Goal: Task Accomplishment & Management: Complete application form

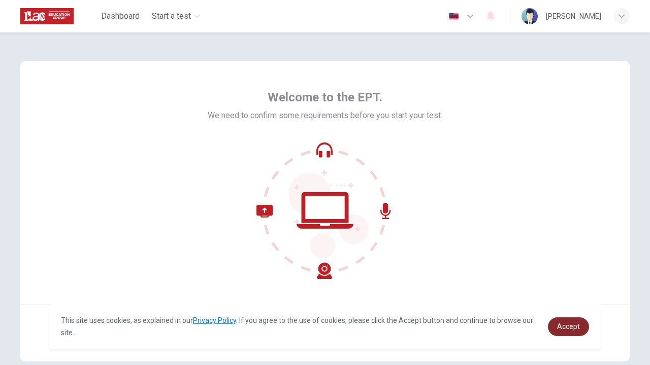
click at [557, 328] on link "Accept" at bounding box center [568, 327] width 41 height 19
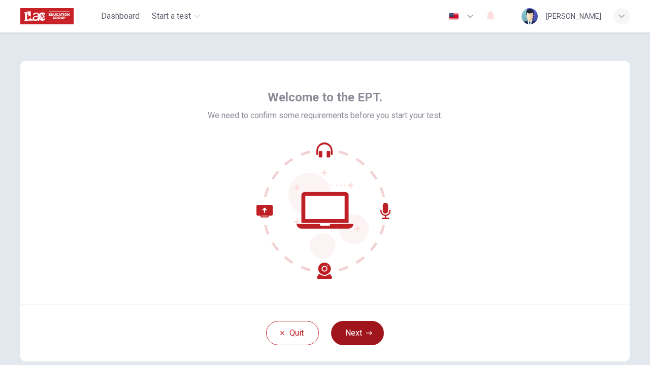
click at [355, 333] on button "Next" at bounding box center [357, 333] width 53 height 24
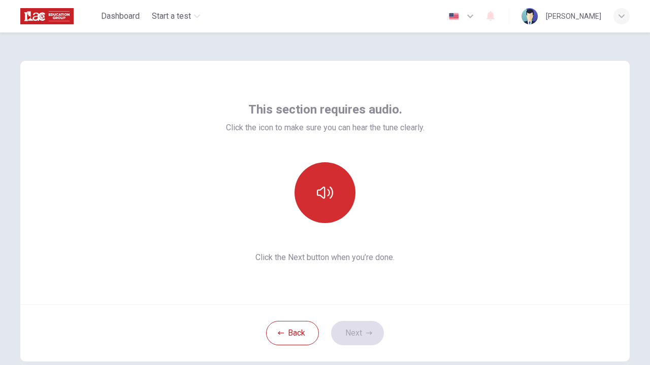
click at [312, 200] on button "button" at bounding box center [324, 192] width 61 height 61
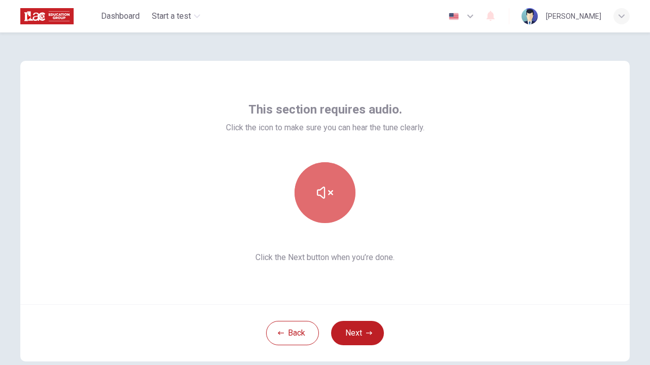
click at [321, 199] on icon "button" at bounding box center [325, 193] width 16 height 16
click at [319, 196] on icon "button" at bounding box center [325, 193] width 16 height 12
click at [319, 197] on icon "button" at bounding box center [325, 193] width 16 height 12
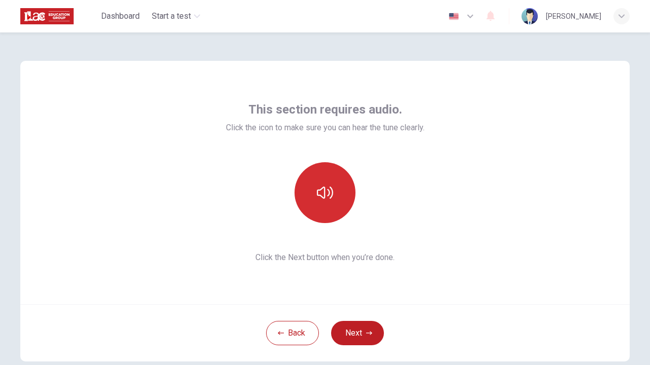
click at [319, 197] on icon "button" at bounding box center [325, 193] width 16 height 12
click at [317, 199] on icon "button" at bounding box center [325, 193] width 16 height 16
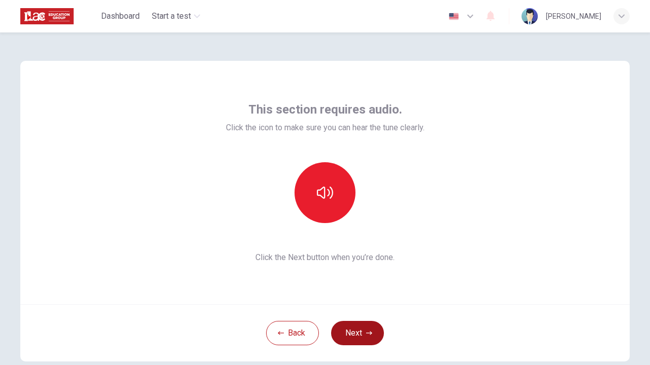
click at [351, 329] on button "Next" at bounding box center [357, 333] width 53 height 24
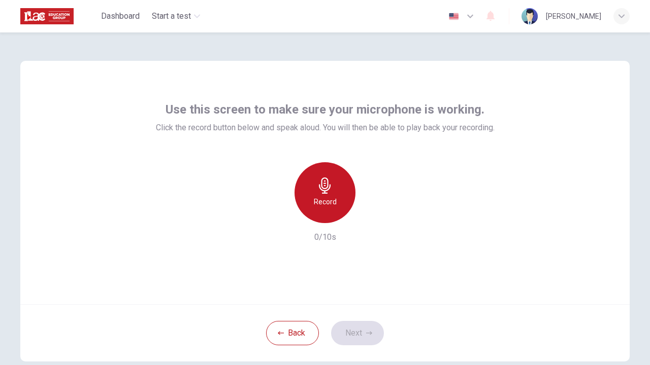
click at [321, 198] on h6 "Record" at bounding box center [325, 202] width 23 height 12
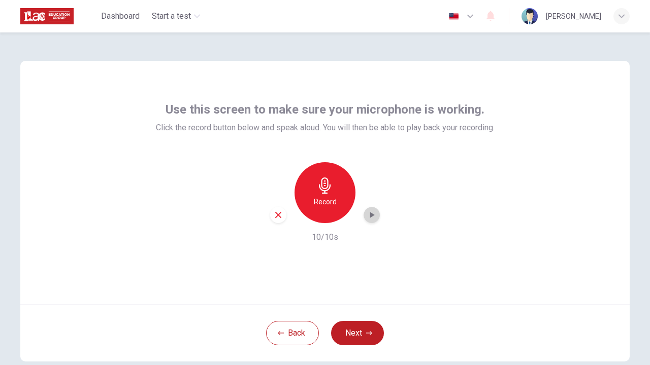
click at [369, 213] on icon "button" at bounding box center [371, 215] width 10 height 10
click at [342, 333] on button "Next" at bounding box center [357, 333] width 53 height 24
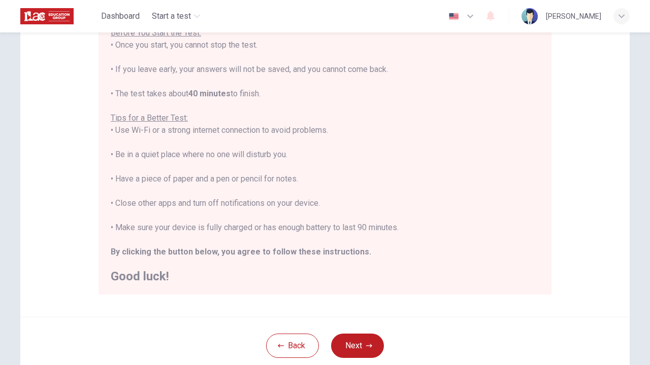
scroll to position [129, 0]
click at [366, 343] on icon "button" at bounding box center [369, 346] width 6 height 6
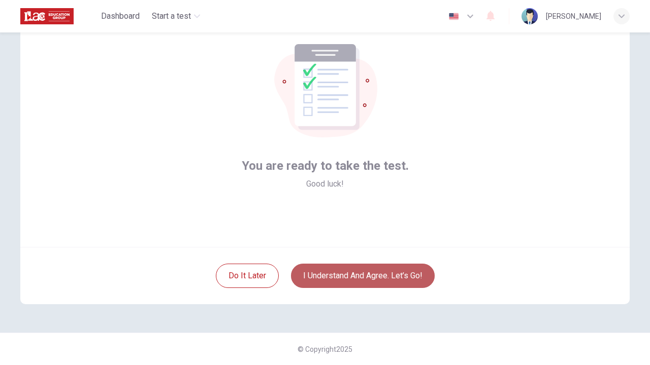
click at [361, 280] on button "I understand and agree. Let’s go!" at bounding box center [363, 276] width 144 height 24
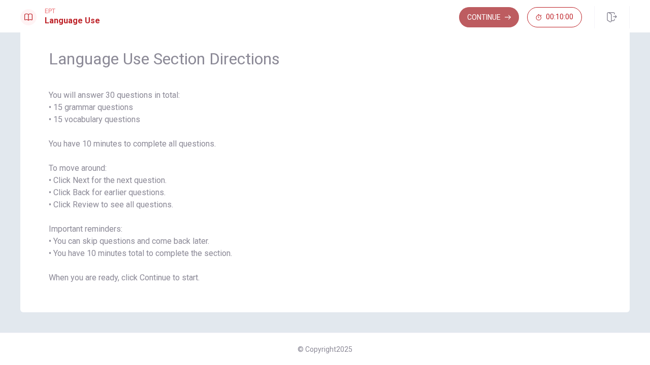
click at [468, 16] on button "Continue" at bounding box center [489, 17] width 60 height 20
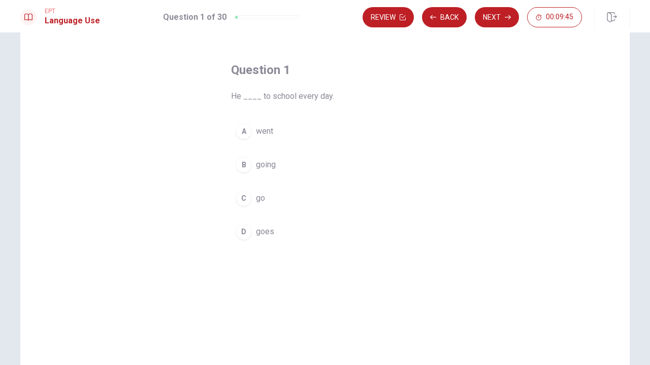
click at [242, 169] on div "B" at bounding box center [243, 165] width 16 height 16
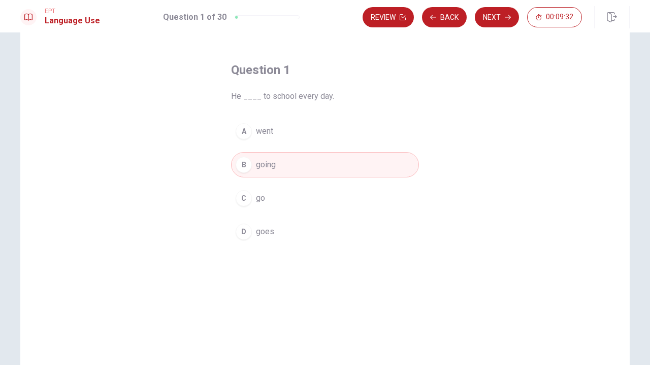
click at [236, 199] on div "C" at bounding box center [243, 198] width 16 height 16
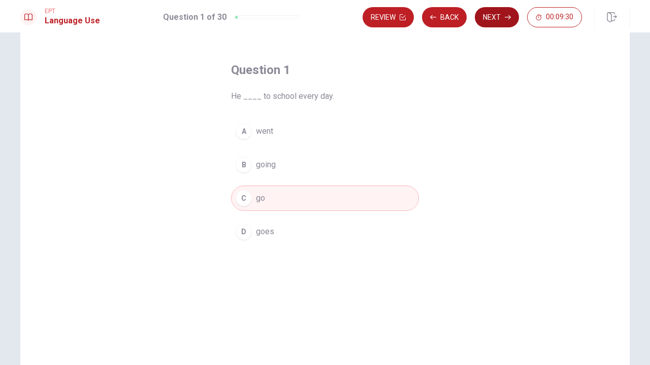
click at [495, 17] on button "Next" at bounding box center [496, 17] width 44 height 20
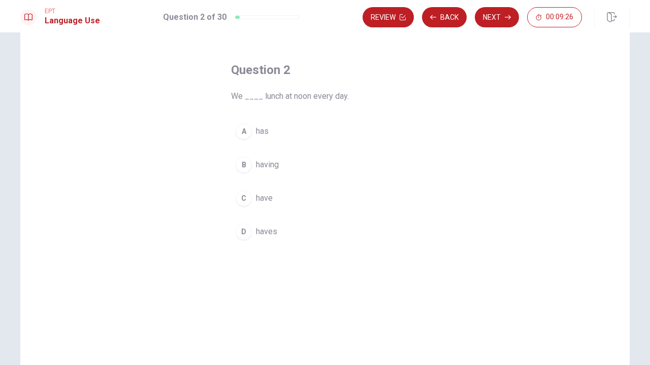
click at [239, 203] on div "C" at bounding box center [243, 198] width 16 height 16
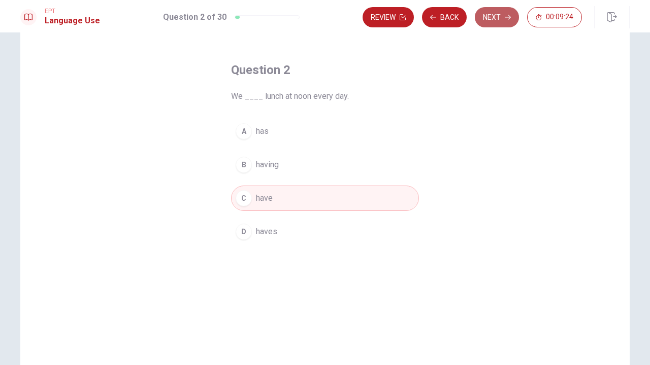
click at [495, 21] on button "Next" at bounding box center [496, 17] width 44 height 20
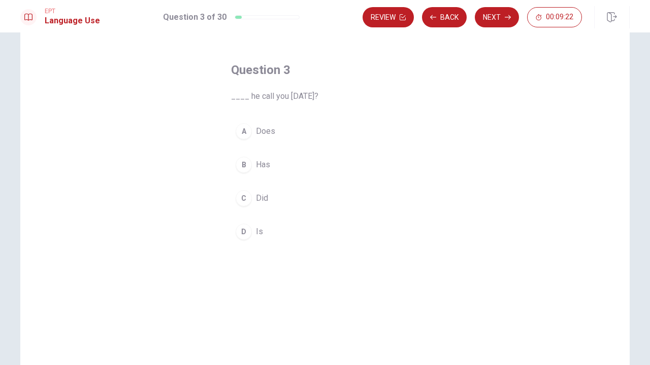
click at [243, 138] on div "A" at bounding box center [243, 131] width 16 height 16
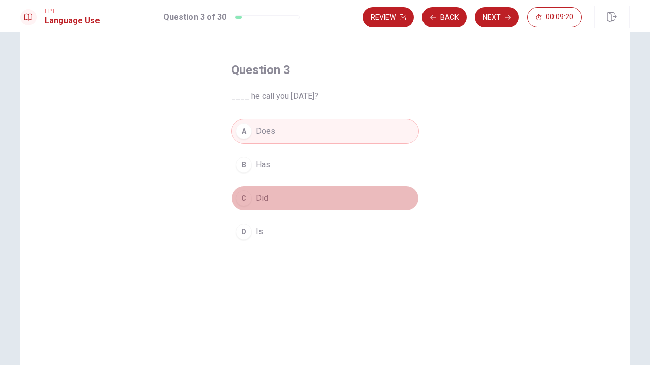
click at [238, 194] on div "C" at bounding box center [243, 198] width 16 height 16
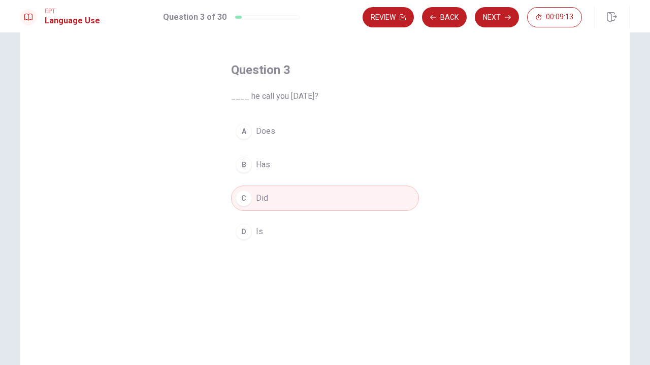
click at [242, 141] on button "A Does" at bounding box center [325, 131] width 188 height 25
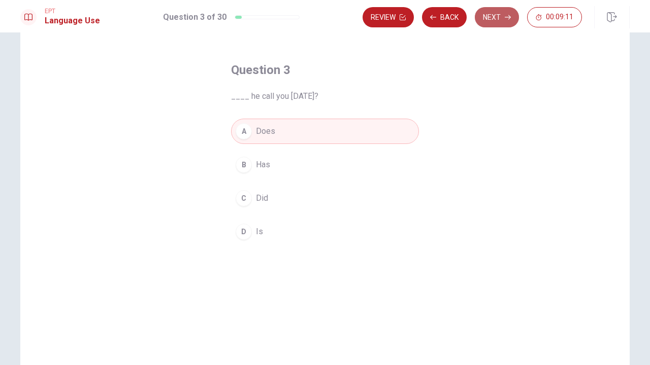
click at [492, 19] on button "Next" at bounding box center [496, 17] width 44 height 20
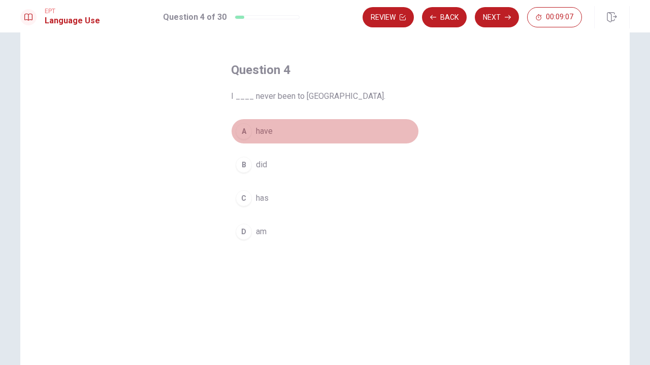
click at [236, 135] on div "A" at bounding box center [243, 131] width 16 height 16
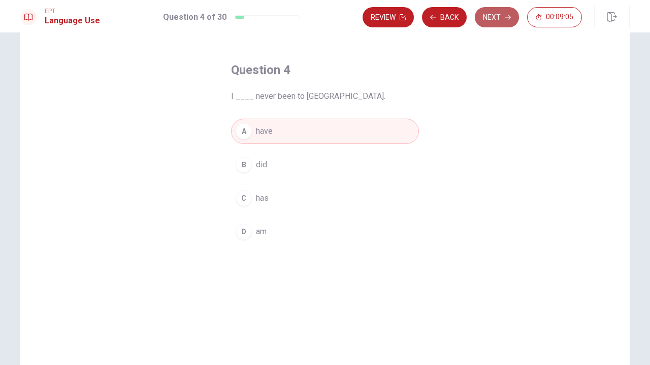
click at [493, 20] on button "Next" at bounding box center [496, 17] width 44 height 20
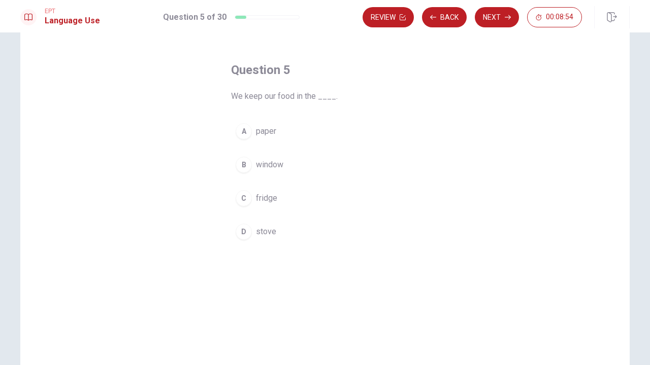
click at [244, 202] on div "C" at bounding box center [243, 198] width 16 height 16
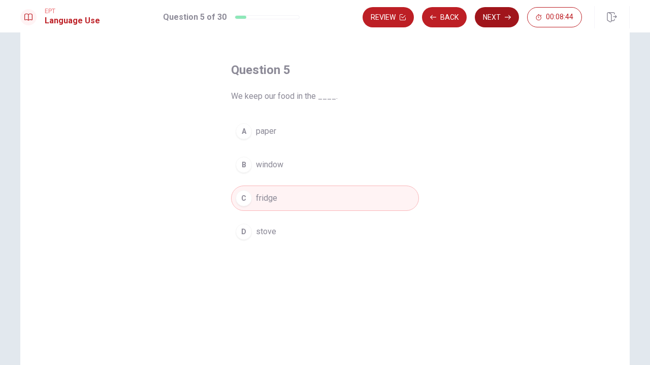
click at [500, 20] on button "Next" at bounding box center [496, 17] width 44 height 20
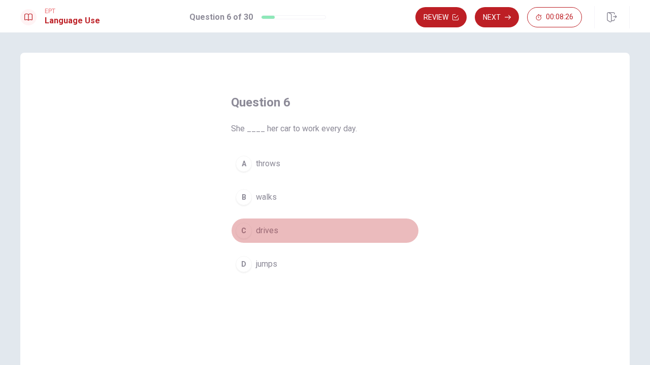
click at [239, 230] on div "C" at bounding box center [243, 231] width 16 height 16
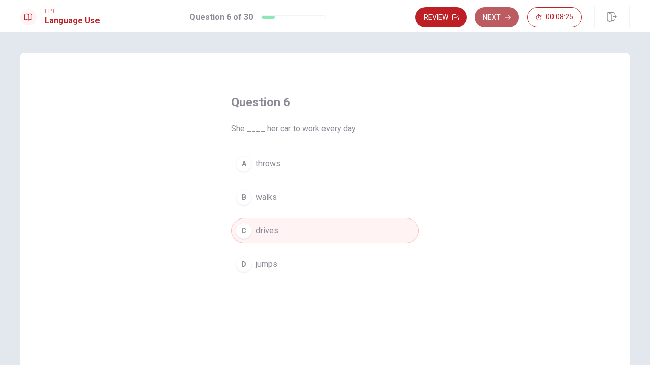
click at [508, 13] on button "Next" at bounding box center [496, 17] width 44 height 20
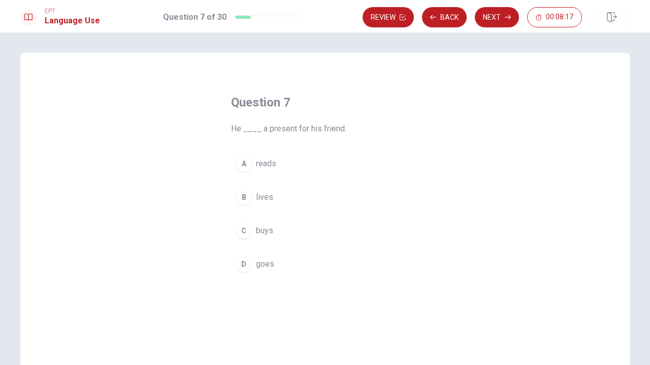
click at [241, 231] on div "C" at bounding box center [243, 231] width 16 height 16
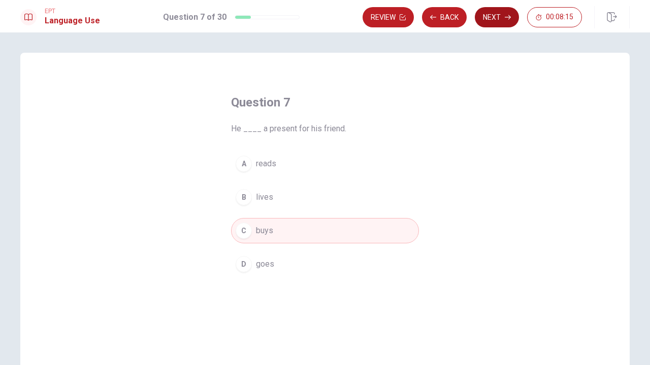
click at [491, 20] on button "Next" at bounding box center [496, 17] width 44 height 20
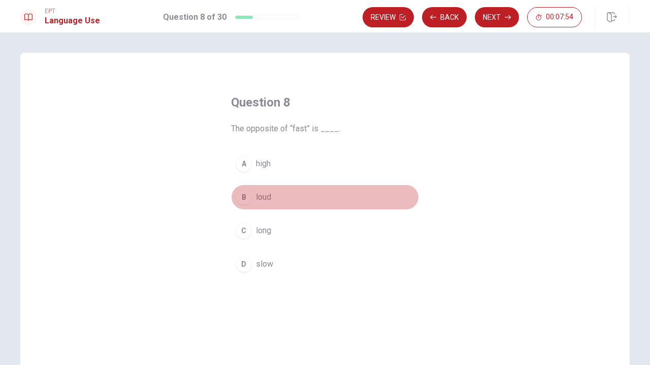
click at [237, 198] on div "B" at bounding box center [243, 197] width 16 height 16
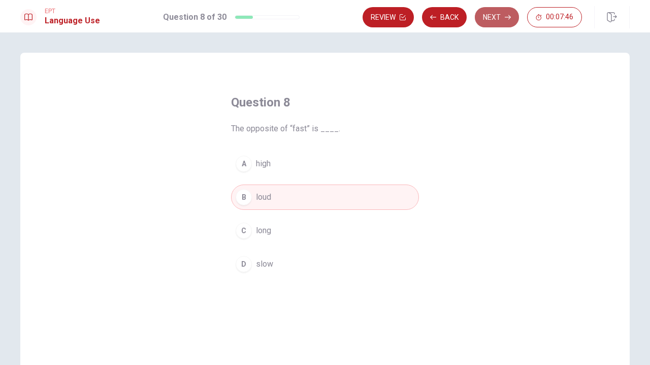
click at [510, 13] on button "Next" at bounding box center [496, 17] width 44 height 20
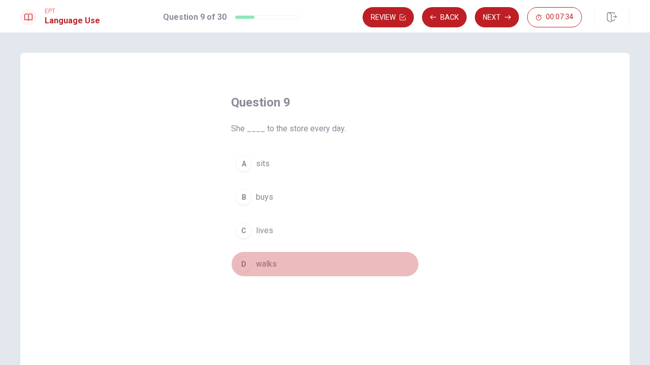
click at [241, 264] on div "D" at bounding box center [243, 264] width 16 height 16
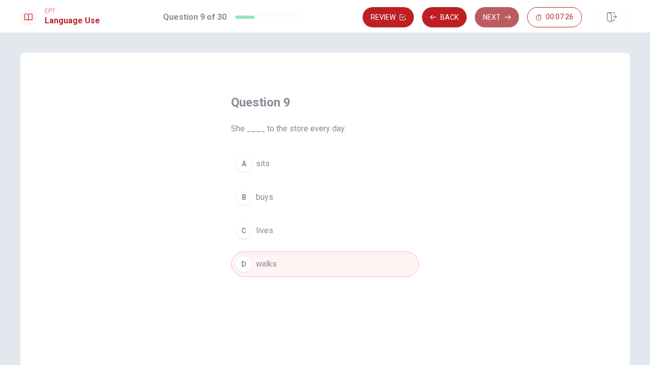
click at [487, 19] on button "Next" at bounding box center [496, 17] width 44 height 20
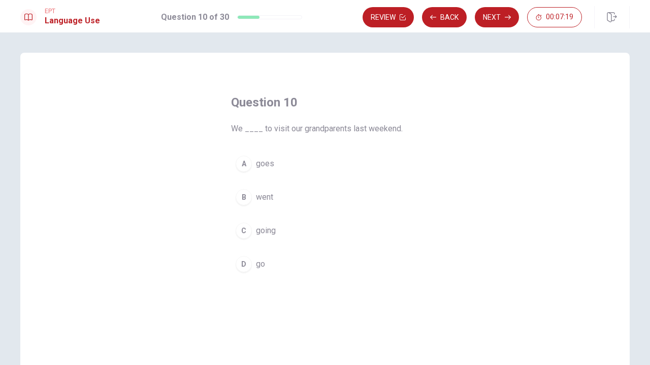
click at [240, 198] on div "B" at bounding box center [243, 197] width 16 height 16
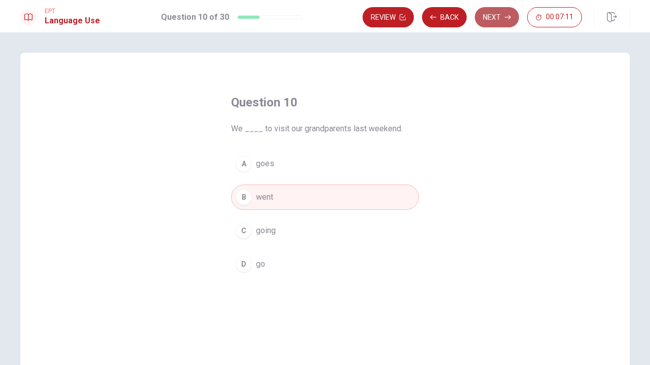
click at [508, 18] on icon "button" at bounding box center [507, 17] width 6 height 6
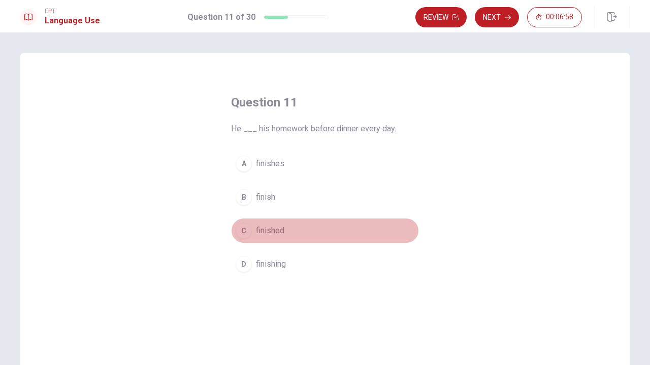
click at [240, 235] on div "C" at bounding box center [243, 231] width 16 height 16
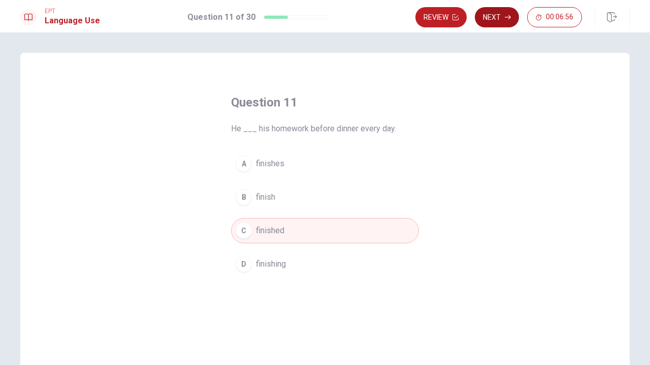
click at [501, 14] on button "Next" at bounding box center [496, 17] width 44 height 20
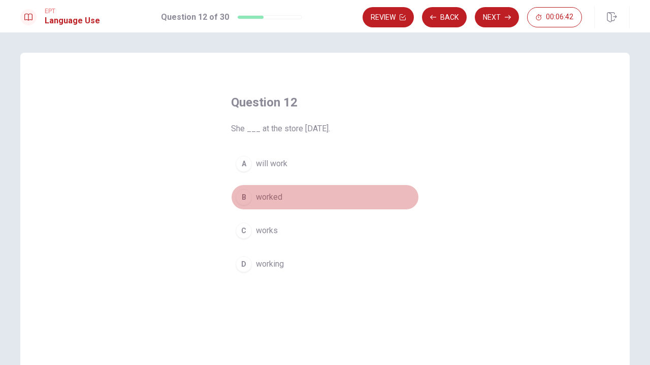
click at [242, 199] on div "B" at bounding box center [243, 197] width 16 height 16
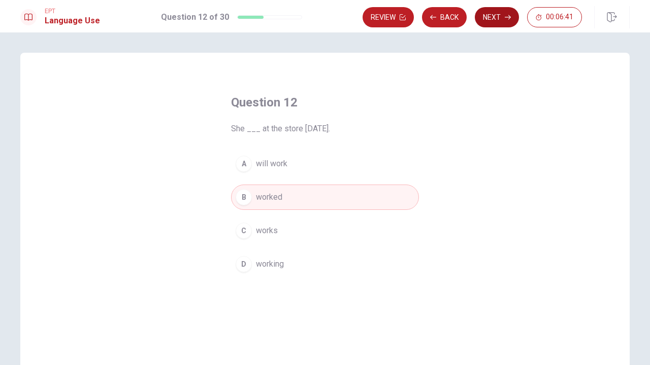
click at [497, 21] on button "Next" at bounding box center [496, 17] width 44 height 20
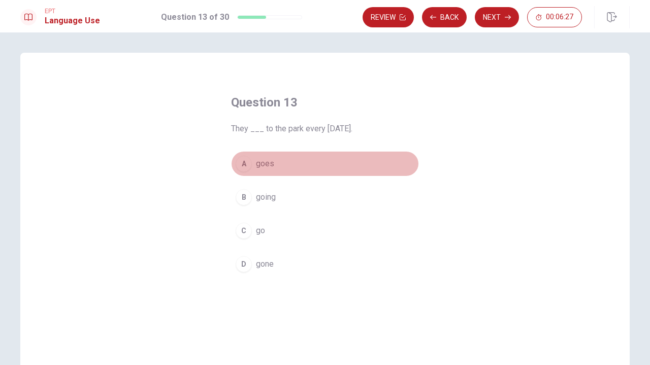
click at [238, 161] on div "A" at bounding box center [243, 164] width 16 height 16
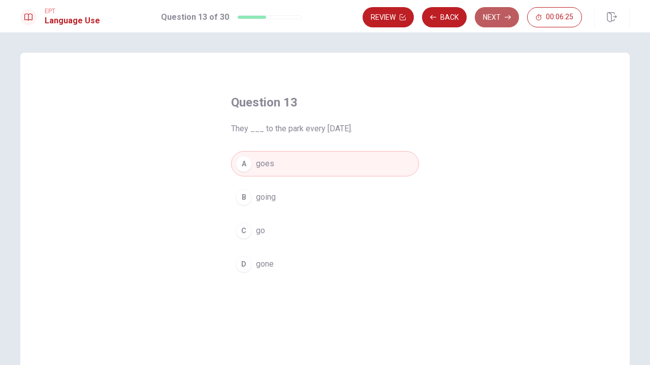
click at [485, 16] on button "Next" at bounding box center [496, 17] width 44 height 20
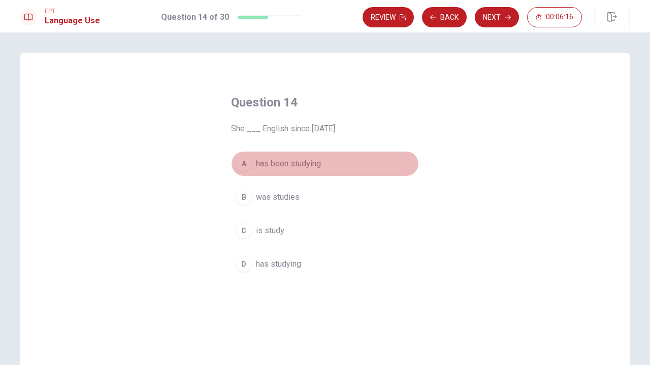
click at [247, 162] on div "A" at bounding box center [243, 164] width 16 height 16
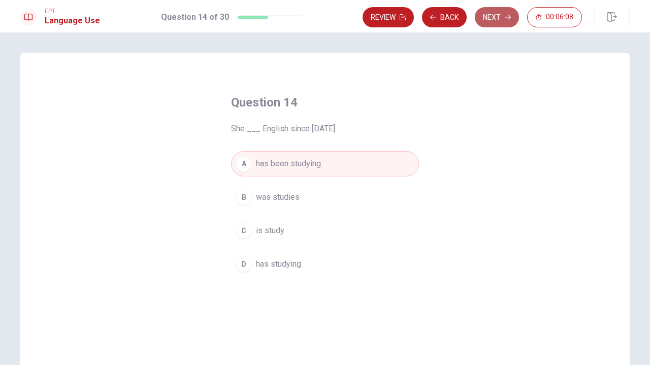
click at [495, 22] on button "Next" at bounding box center [496, 17] width 44 height 20
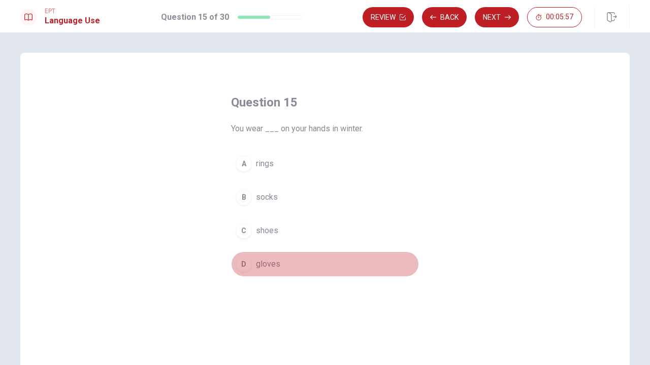
click at [243, 266] on div "D" at bounding box center [243, 264] width 16 height 16
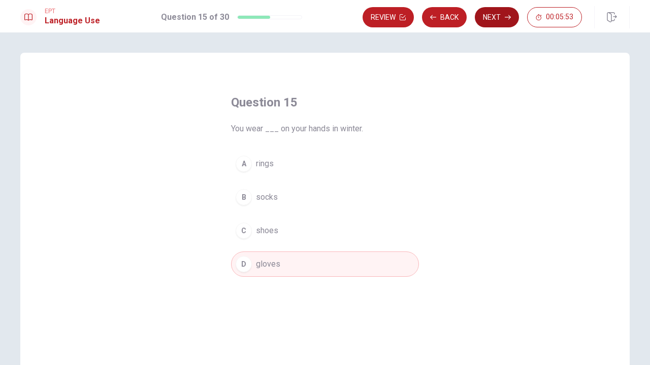
click at [498, 22] on button "Next" at bounding box center [496, 17] width 44 height 20
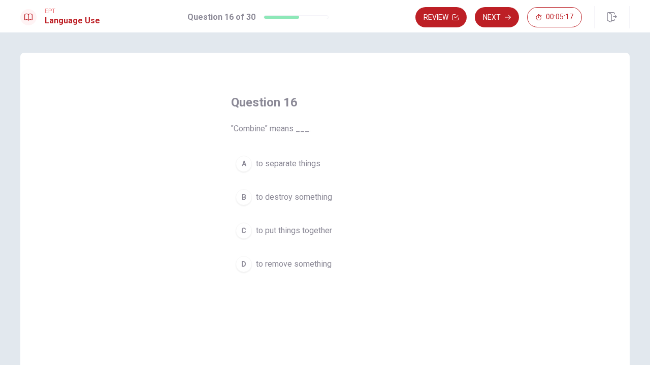
click at [241, 223] on div "C" at bounding box center [243, 231] width 16 height 16
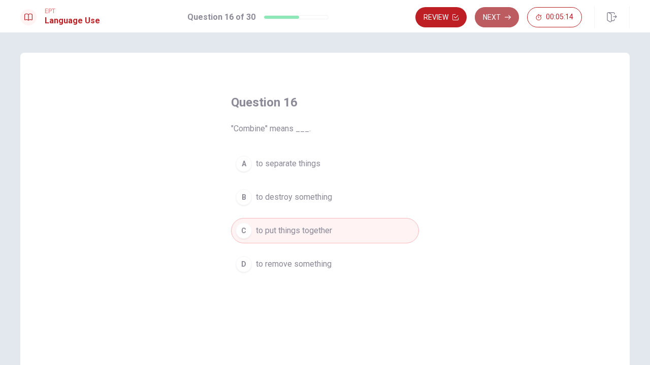
click at [490, 20] on button "Next" at bounding box center [496, 17] width 44 height 20
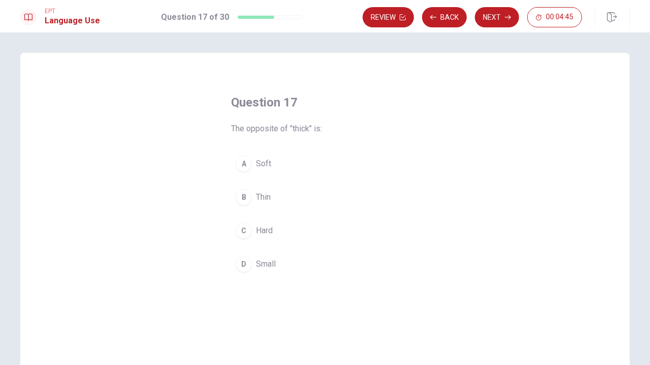
click at [241, 197] on div "B" at bounding box center [243, 197] width 16 height 16
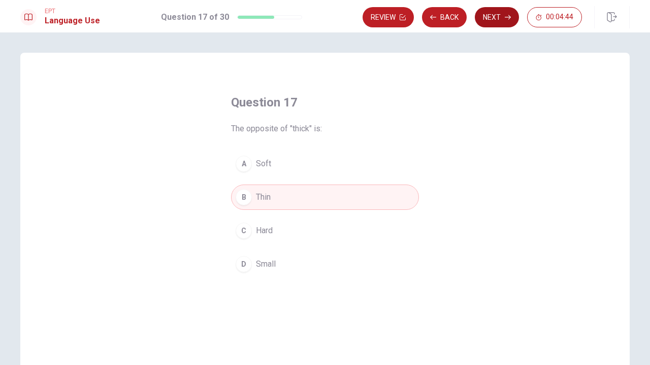
click at [495, 15] on button "Next" at bounding box center [496, 17] width 44 height 20
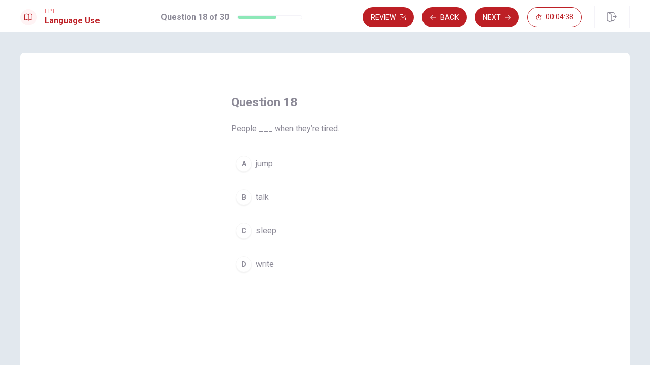
click at [241, 234] on div "C" at bounding box center [243, 231] width 16 height 16
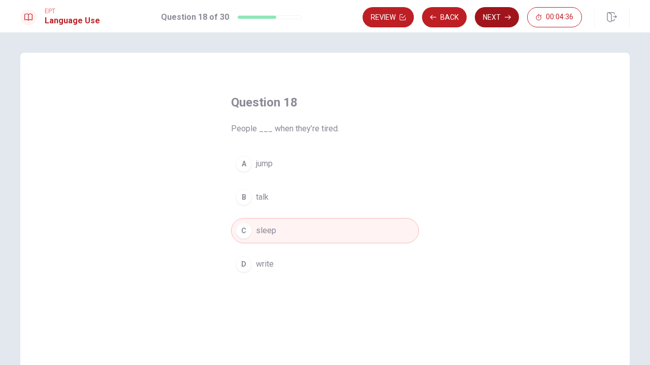
click at [495, 22] on button "Next" at bounding box center [496, 17] width 44 height 20
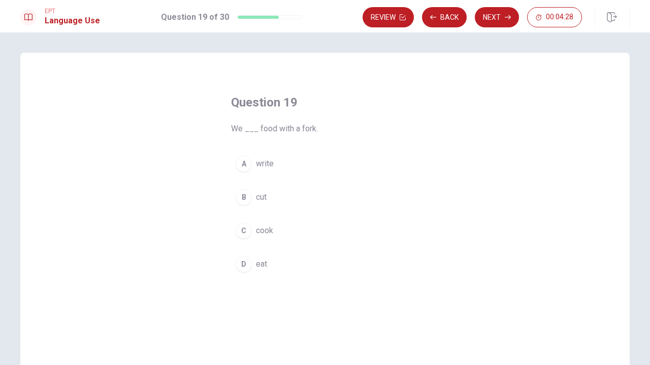
click at [237, 268] on div "D" at bounding box center [243, 264] width 16 height 16
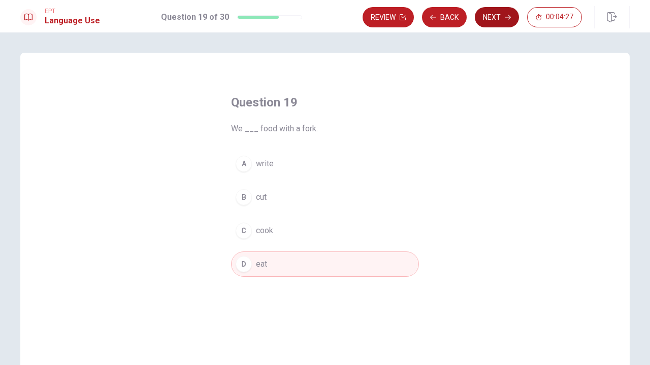
click at [483, 14] on button "Next" at bounding box center [496, 17] width 44 height 20
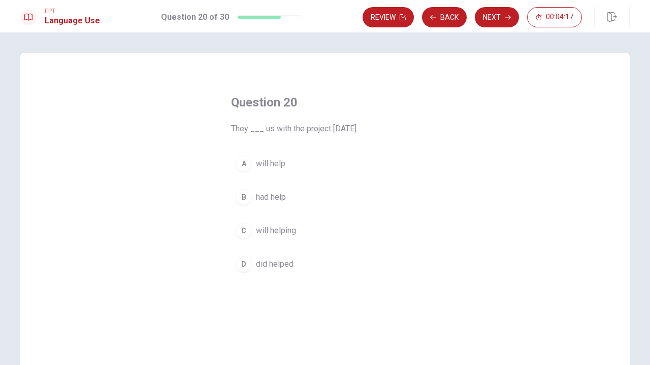
click at [245, 233] on div "C" at bounding box center [243, 231] width 16 height 16
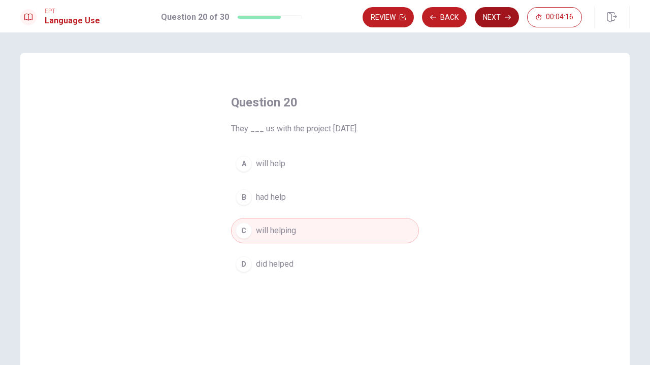
click at [490, 20] on button "Next" at bounding box center [496, 17] width 44 height 20
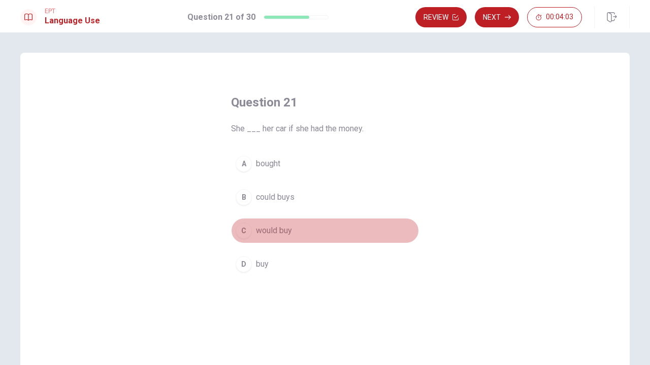
click at [243, 231] on div "C" at bounding box center [243, 231] width 16 height 16
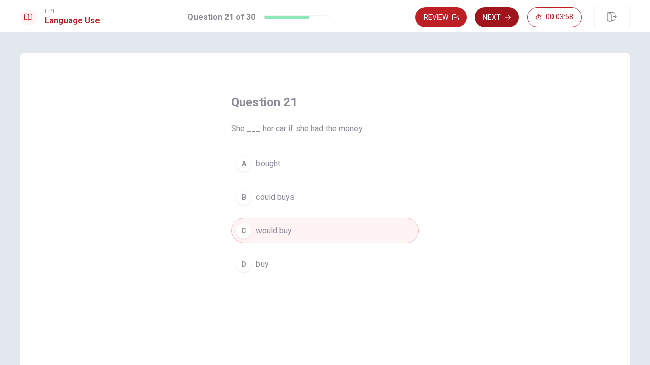
click at [486, 14] on button "Next" at bounding box center [496, 17] width 44 height 20
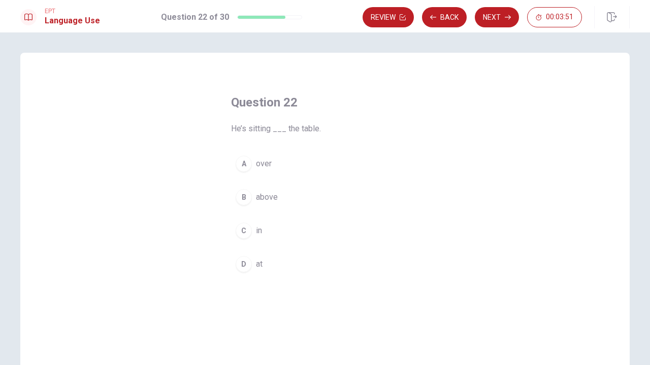
click at [239, 259] on div "D" at bounding box center [243, 264] width 16 height 16
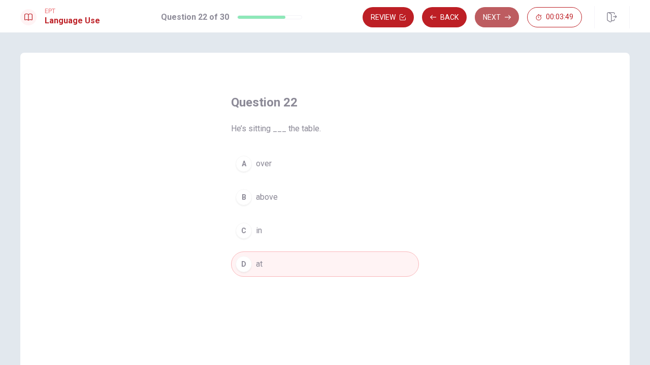
click at [491, 23] on button "Next" at bounding box center [496, 17] width 44 height 20
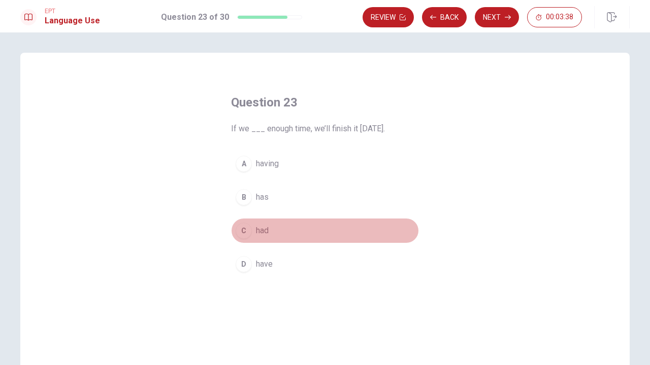
click at [242, 233] on div "C" at bounding box center [243, 231] width 16 height 16
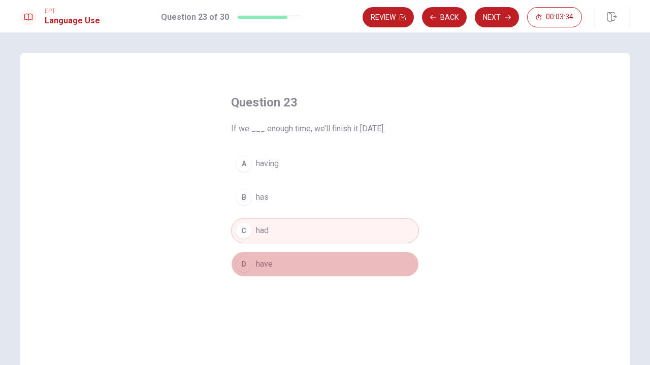
click at [238, 262] on div "D" at bounding box center [243, 264] width 16 height 16
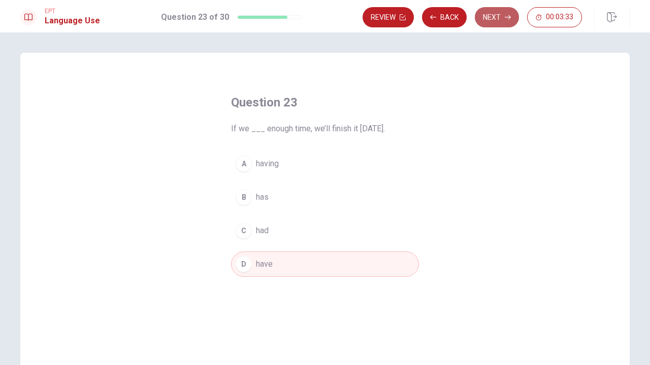
click at [484, 21] on button "Next" at bounding box center [496, 17] width 44 height 20
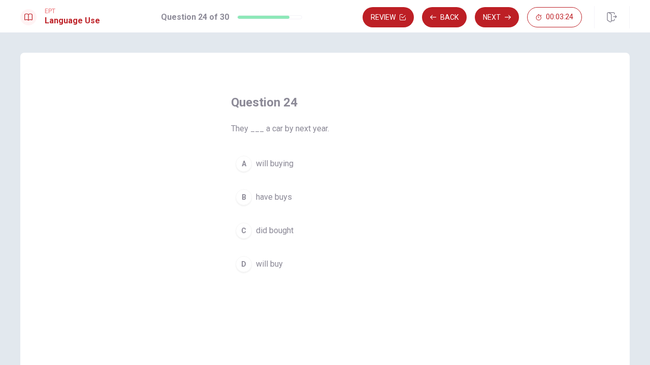
click at [244, 265] on div "D" at bounding box center [243, 264] width 16 height 16
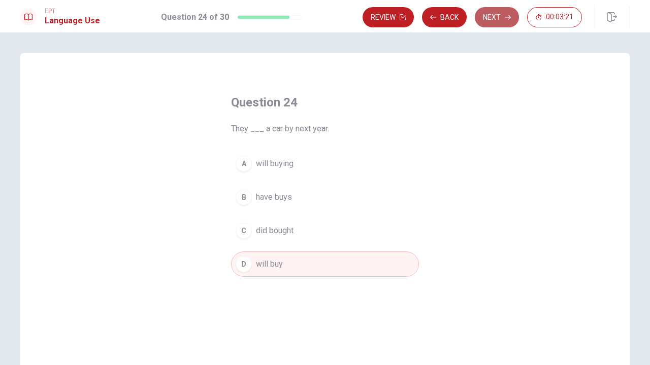
click at [480, 20] on button "Next" at bounding box center [496, 17] width 44 height 20
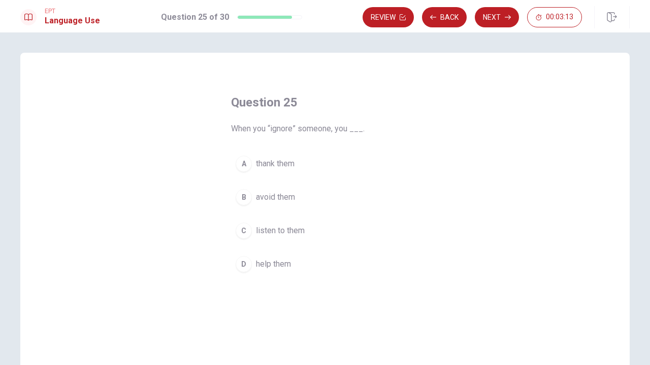
click at [244, 198] on div "B" at bounding box center [243, 197] width 16 height 16
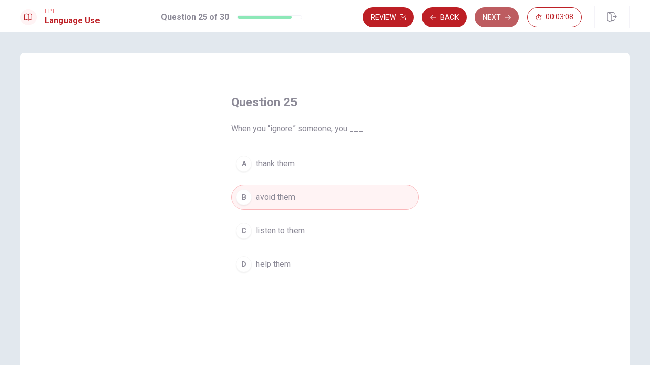
click at [488, 19] on button "Next" at bounding box center [496, 17] width 44 height 20
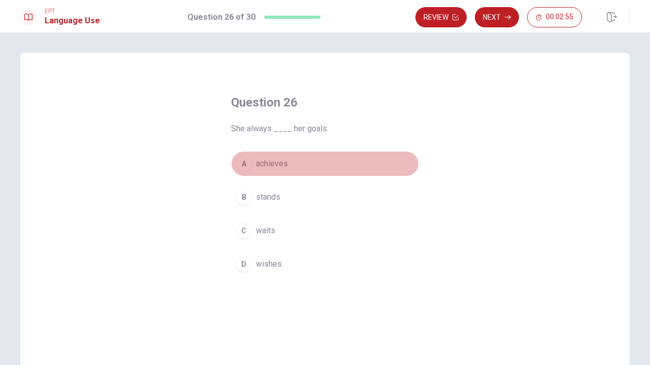
click at [243, 167] on div "A" at bounding box center [243, 164] width 16 height 16
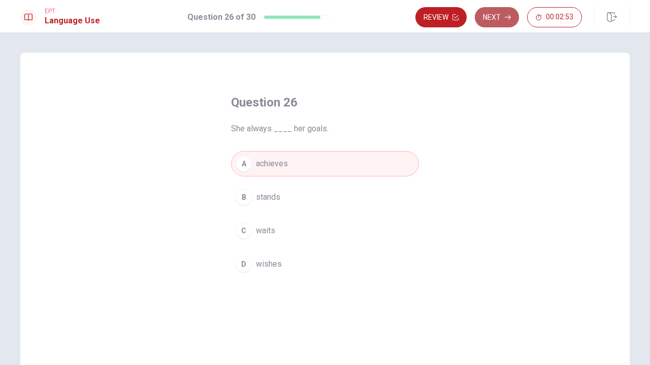
click at [490, 19] on button "Next" at bounding box center [496, 17] width 44 height 20
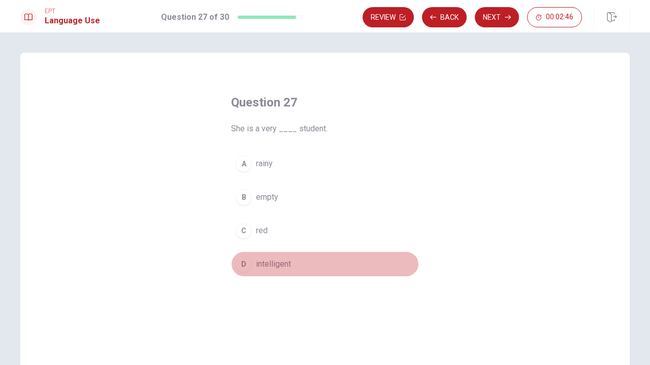
click at [238, 266] on div "D" at bounding box center [243, 264] width 16 height 16
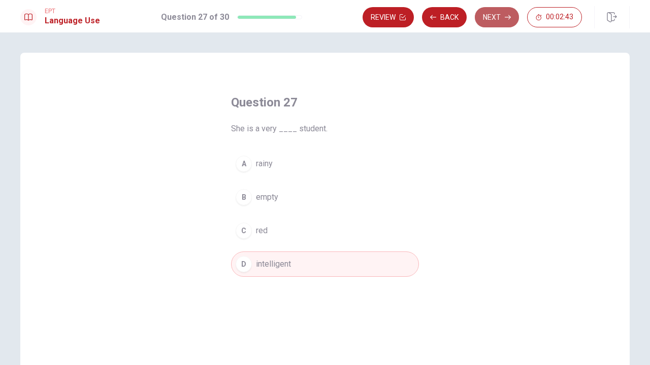
click at [495, 16] on button "Next" at bounding box center [496, 17] width 44 height 20
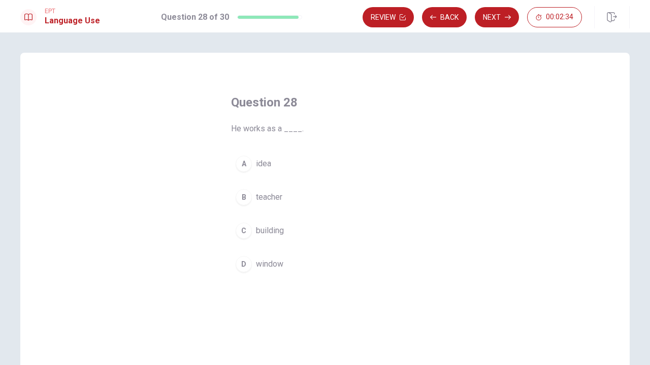
click at [244, 187] on button "B teacher" at bounding box center [325, 197] width 188 height 25
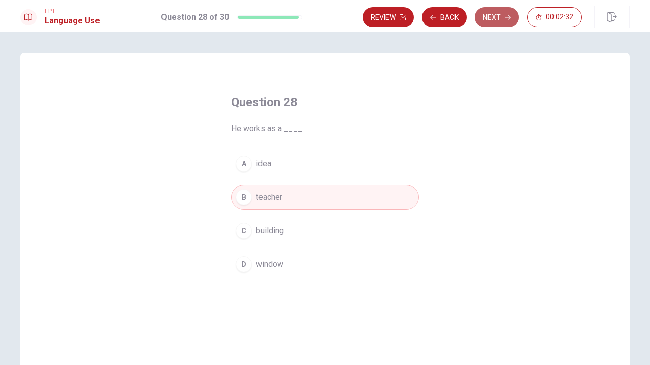
click at [505, 12] on button "Next" at bounding box center [496, 17] width 44 height 20
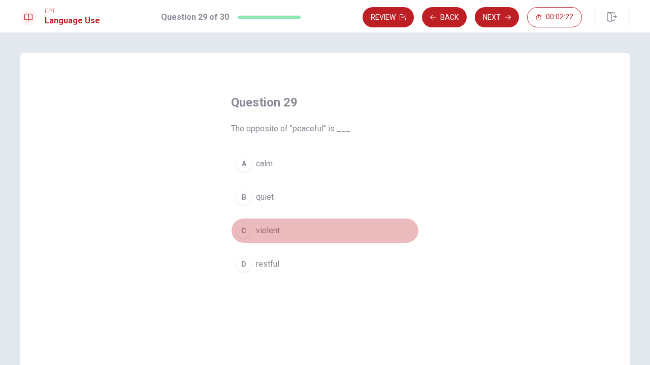
click at [247, 233] on div "C" at bounding box center [243, 231] width 16 height 16
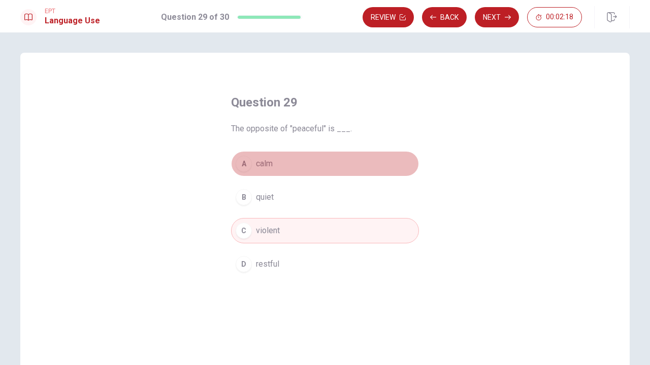
click at [241, 164] on div "A" at bounding box center [243, 164] width 16 height 16
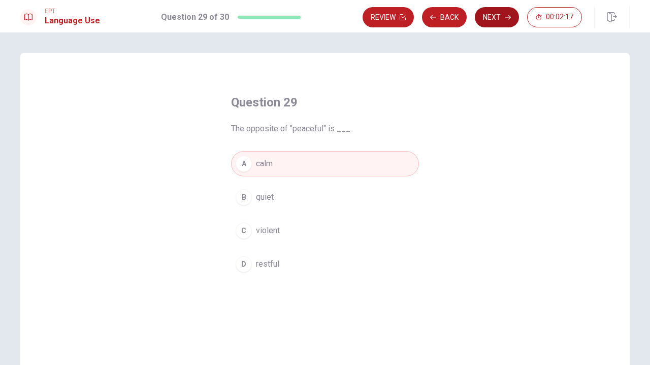
click at [507, 19] on icon "button" at bounding box center [507, 17] width 6 height 6
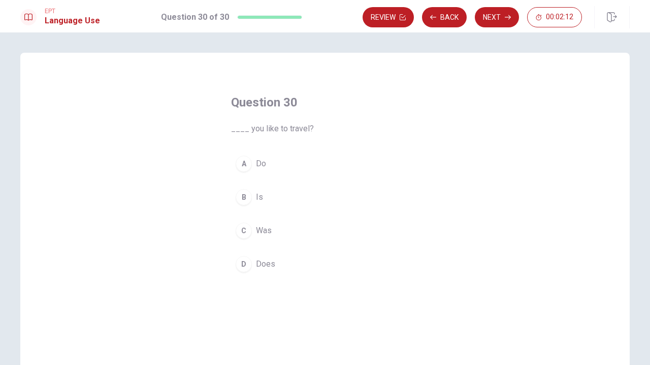
click at [240, 174] on button "A Do" at bounding box center [325, 163] width 188 height 25
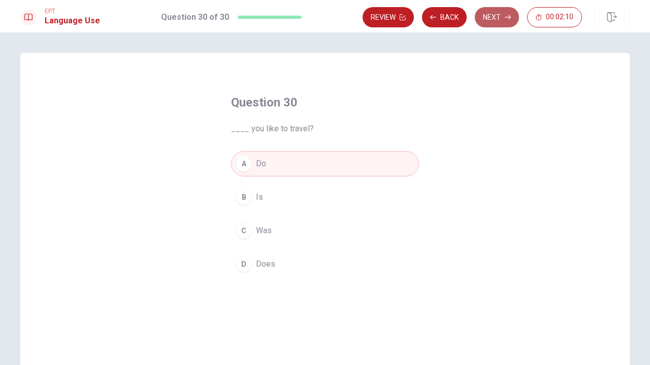
click at [505, 22] on button "Next" at bounding box center [496, 17] width 44 height 20
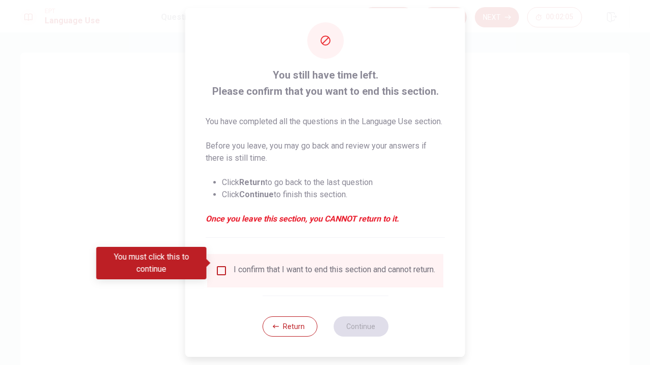
scroll to position [25, 0]
click at [220, 266] on input "You must click this to continue" at bounding box center [221, 271] width 12 height 12
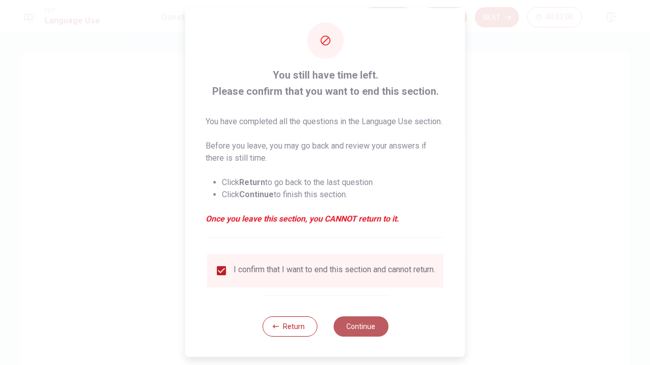
click at [350, 322] on button "Continue" at bounding box center [360, 327] width 55 height 20
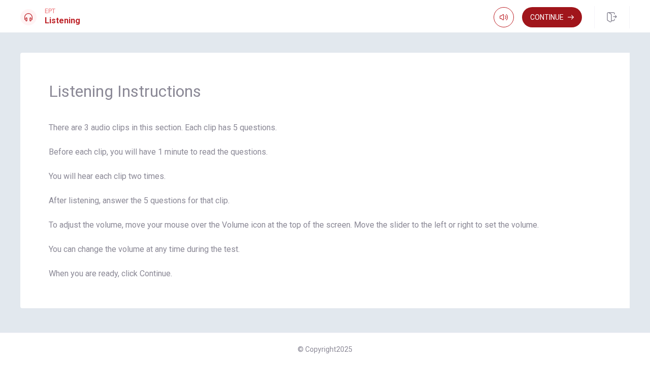
click at [540, 21] on button "Continue" at bounding box center [552, 17] width 60 height 20
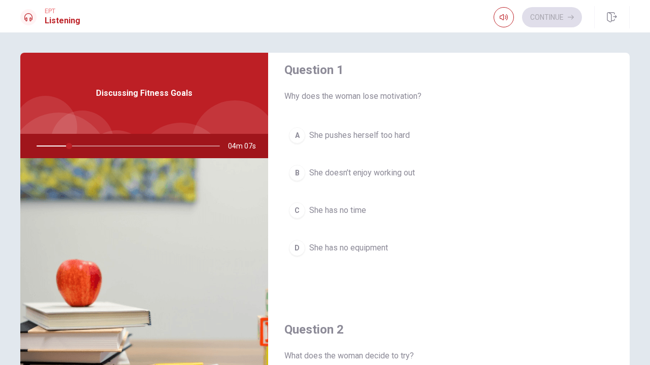
scroll to position [15, 0]
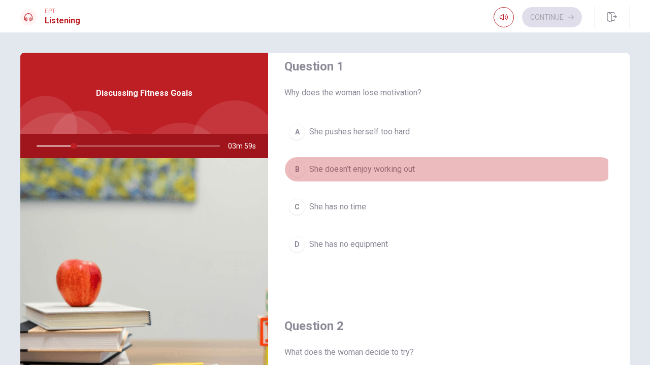
click at [300, 170] on div "B" at bounding box center [297, 169] width 16 height 16
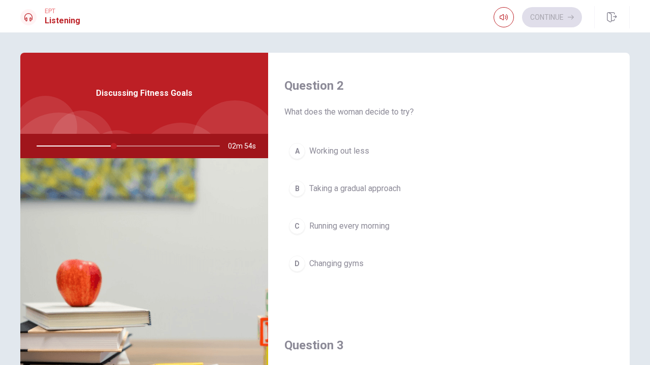
scroll to position [257, 0]
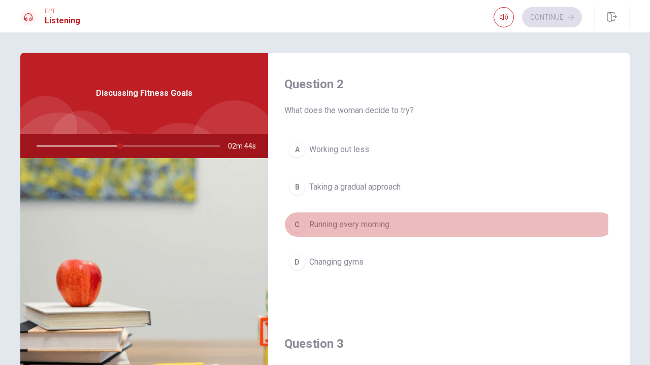
click at [312, 222] on span "Running every morning" at bounding box center [349, 225] width 80 height 12
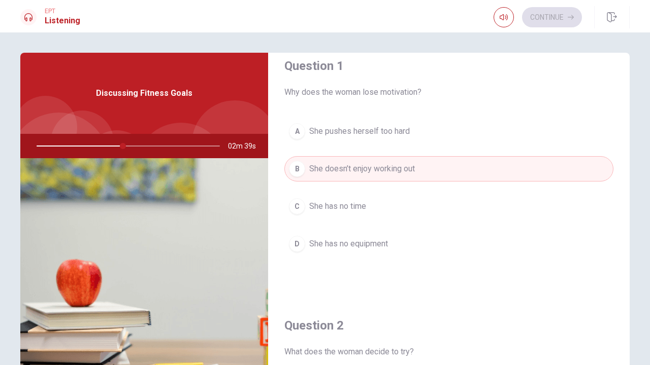
scroll to position [21, 0]
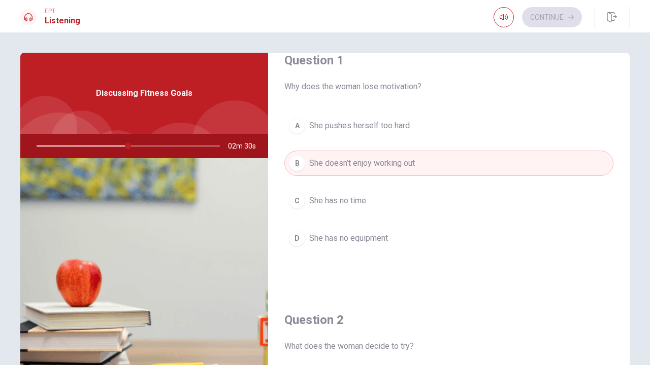
click at [365, 128] on span "She pushes herself too hard" at bounding box center [359, 126] width 100 height 12
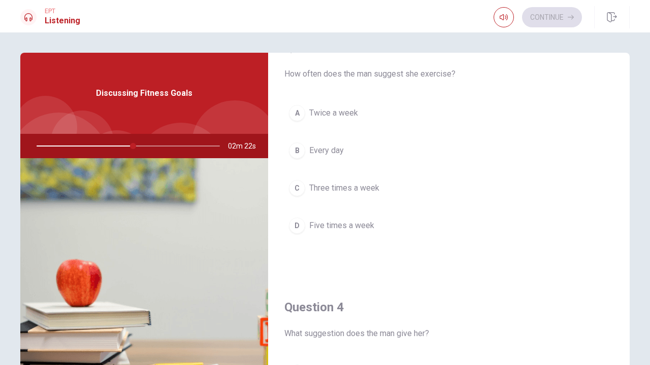
scroll to position [555, 0]
click at [302, 187] on button "C Three times a week" at bounding box center [448, 186] width 329 height 25
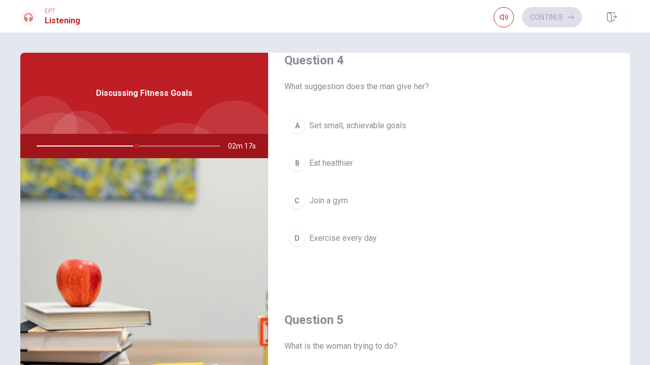
scroll to position [799, 0]
click at [298, 125] on div "A" at bounding box center [297, 127] width 16 height 16
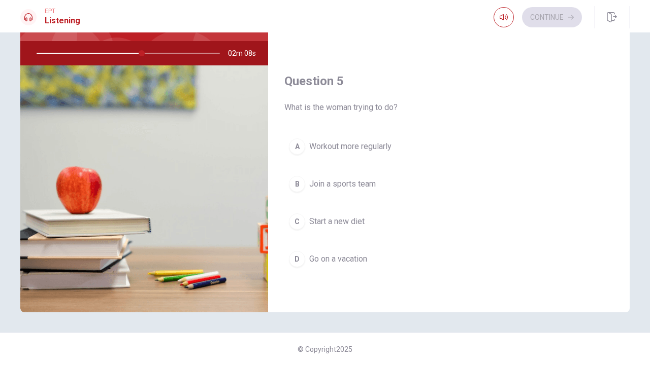
scroll to position [0, 0]
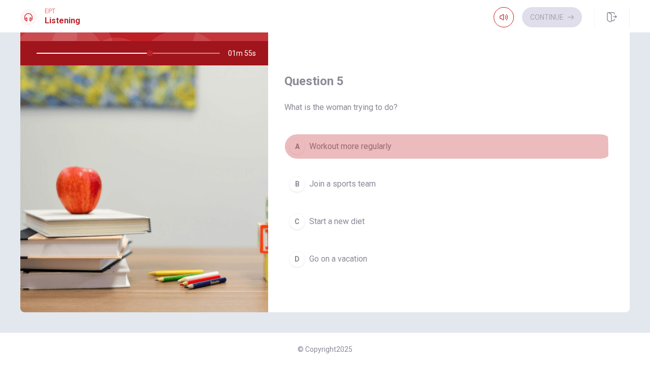
click at [292, 152] on div "A" at bounding box center [297, 147] width 16 height 16
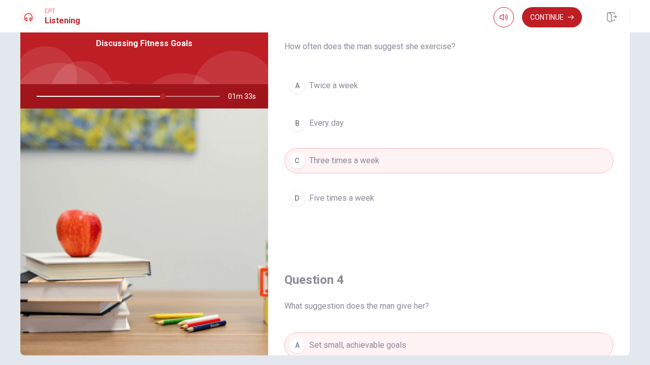
scroll to position [671, 0]
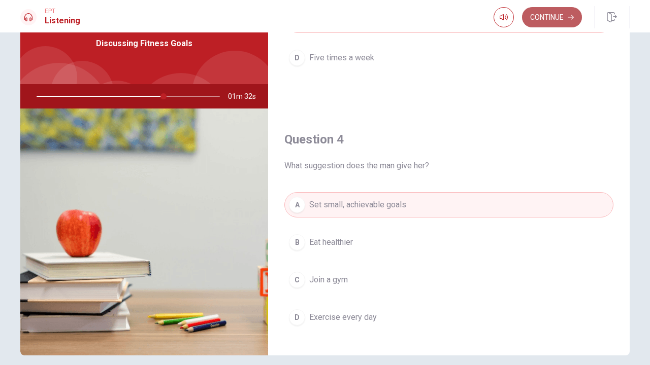
click at [542, 15] on button "Continue" at bounding box center [552, 17] width 60 height 20
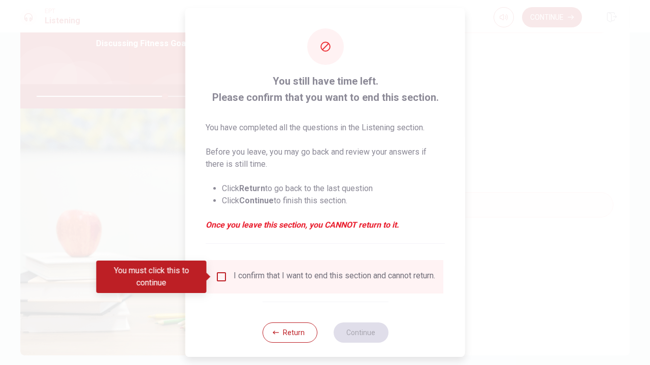
click at [224, 283] on div "I confirm that I want to end this section and cannot return." at bounding box center [325, 277] width 220 height 12
click at [219, 278] on input "You must click this to continue" at bounding box center [221, 277] width 12 height 12
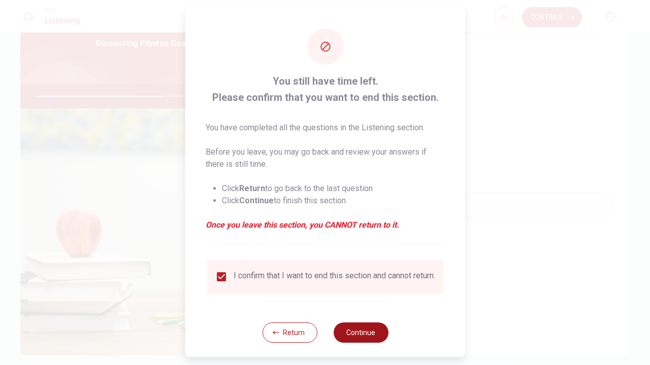
click at [338, 333] on button "Continue" at bounding box center [360, 333] width 55 height 20
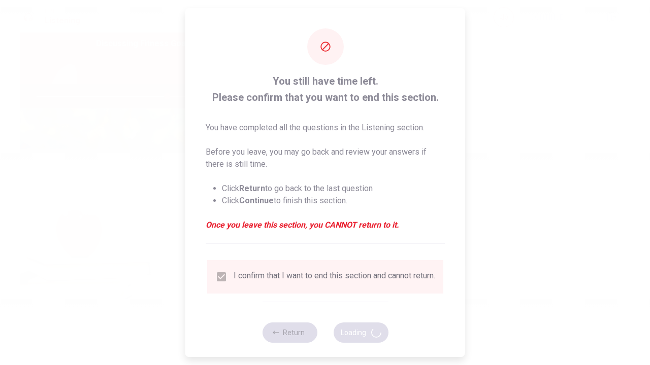
type input "72"
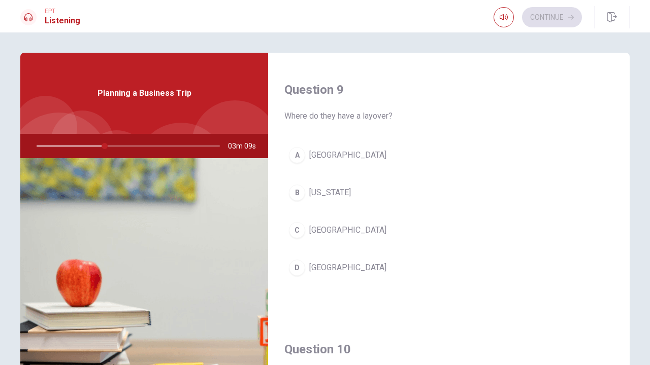
scroll to position [773, 0]
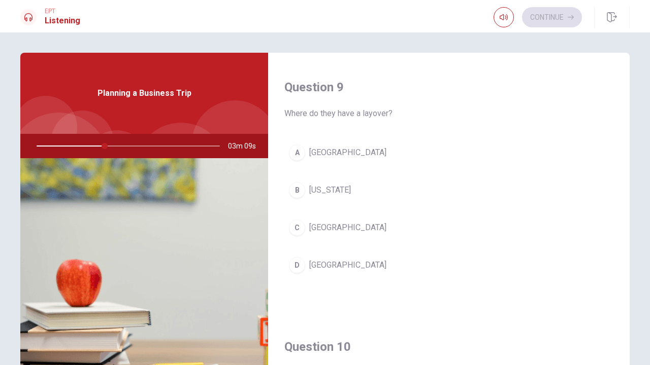
click at [289, 156] on div "A" at bounding box center [297, 153] width 16 height 16
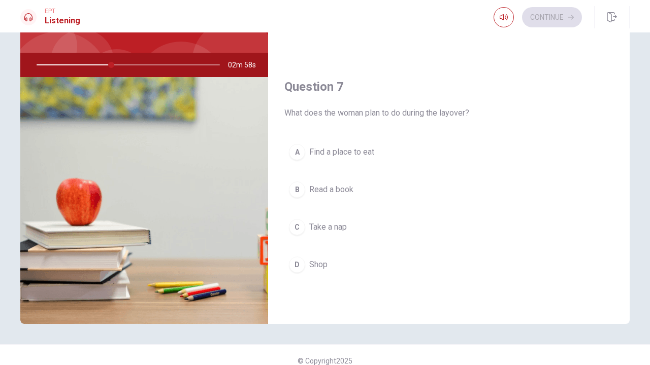
scroll to position [174, 0]
click at [294, 227] on div "C" at bounding box center [297, 226] width 16 height 16
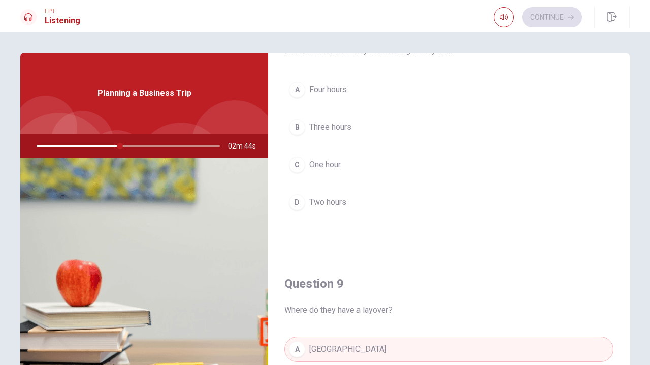
scroll to position [501, 0]
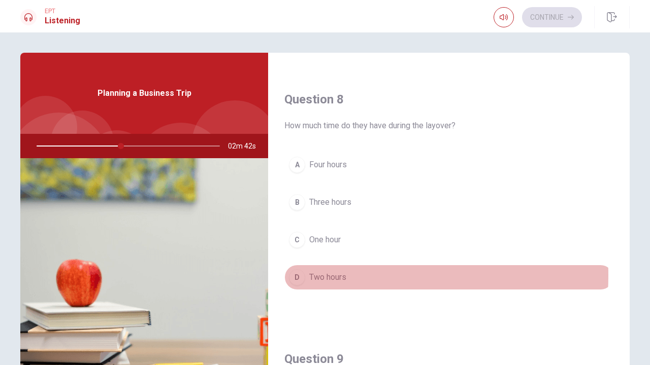
click at [298, 276] on div "D" at bounding box center [297, 277] width 16 height 16
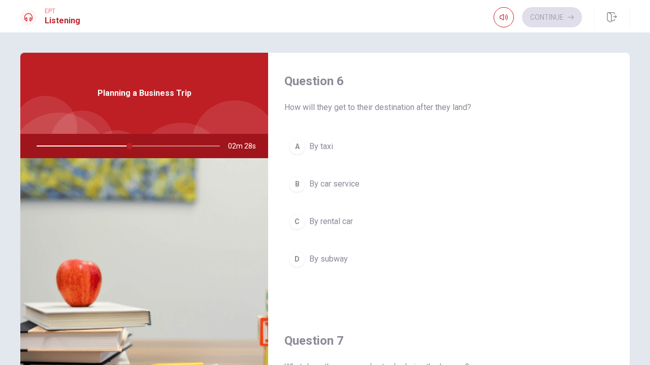
scroll to position [0, 0]
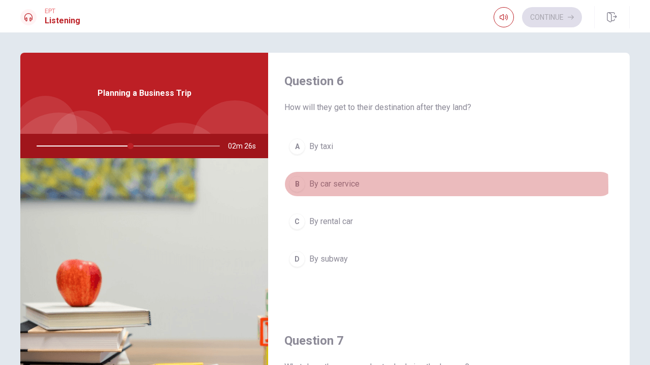
click at [296, 188] on div "B" at bounding box center [297, 184] width 16 height 16
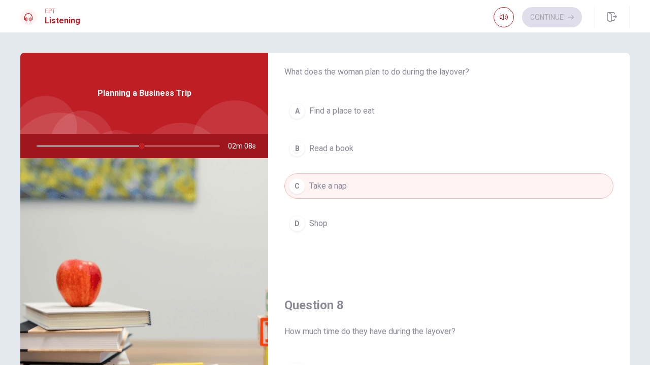
scroll to position [291, 0]
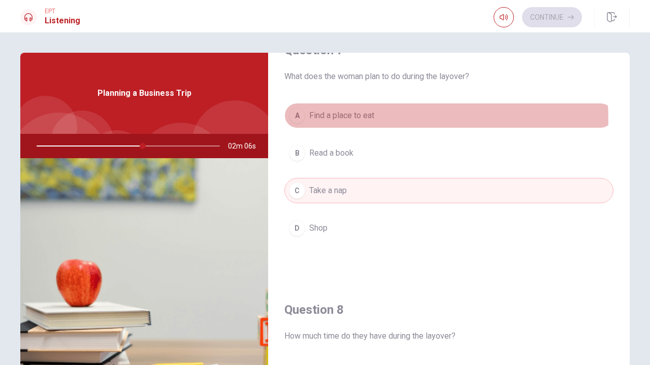
click at [318, 121] on span "Find a place to eat" at bounding box center [341, 116] width 65 height 12
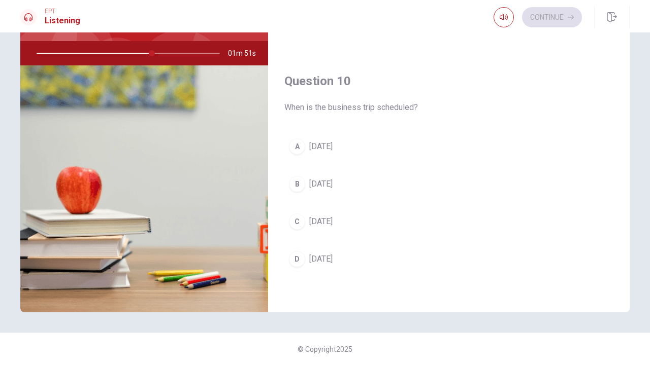
scroll to position [93, 0]
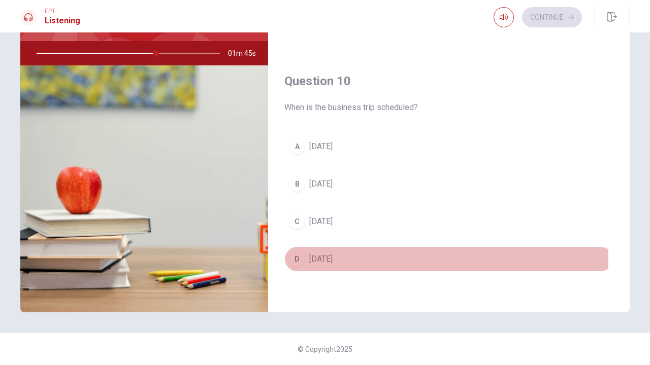
click at [290, 262] on div "D" at bounding box center [297, 259] width 16 height 16
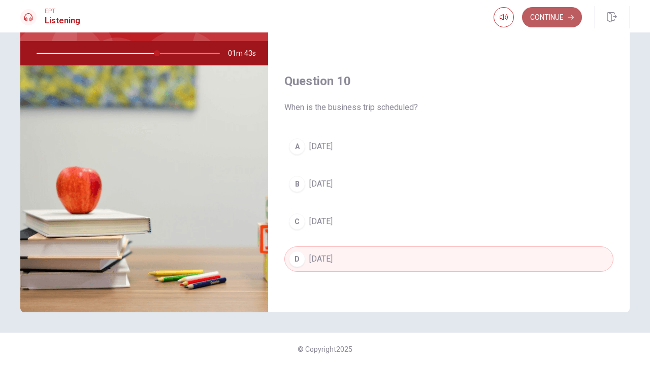
click at [547, 23] on button "Continue" at bounding box center [552, 17] width 60 height 20
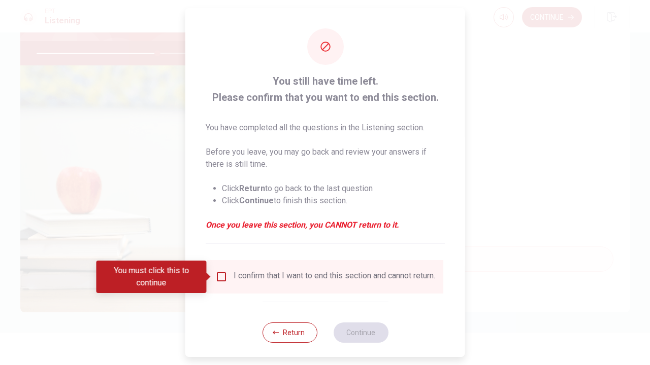
click at [216, 279] on input "You must click this to continue" at bounding box center [221, 277] width 12 height 12
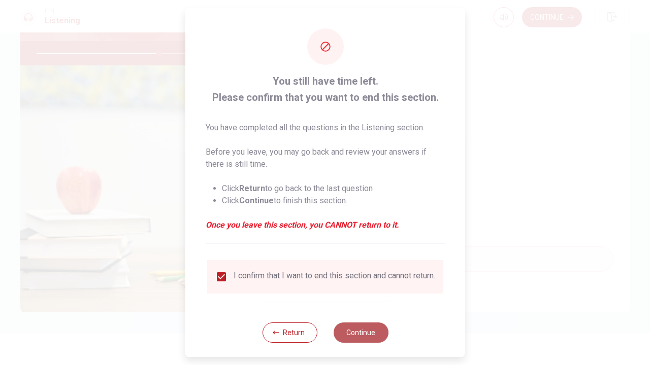
click at [366, 343] on button "Continue" at bounding box center [360, 333] width 55 height 20
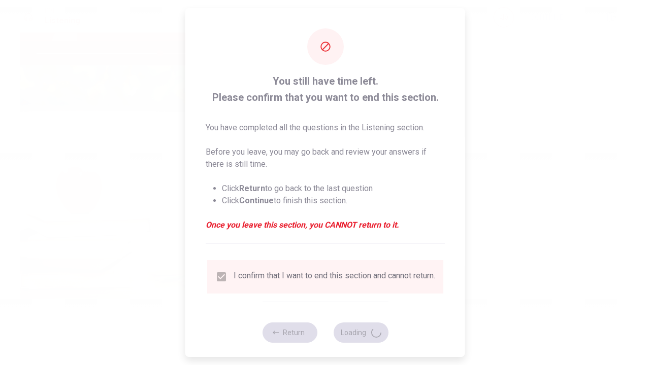
type input "68"
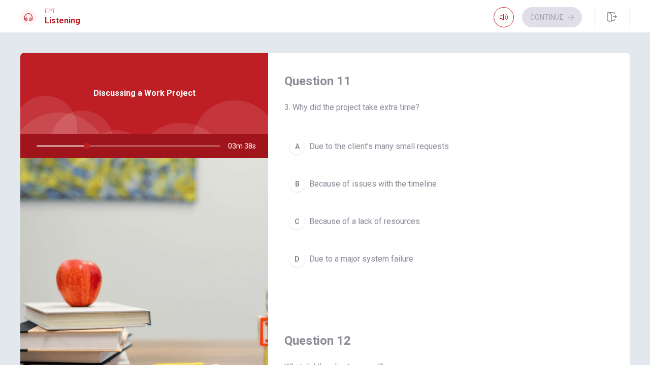
scroll to position [0, 0]
click at [346, 185] on span "Because of issues with the timeline" at bounding box center [372, 184] width 127 height 12
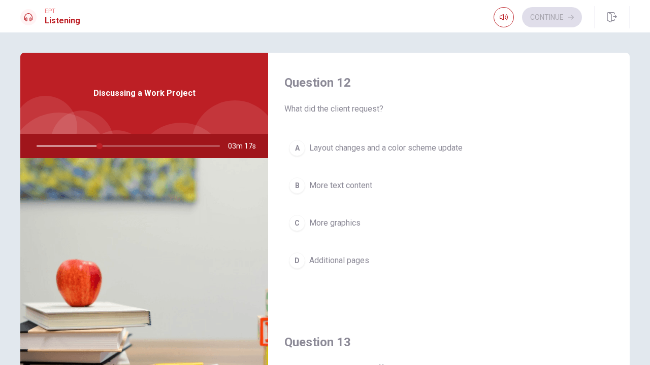
scroll to position [260, 0]
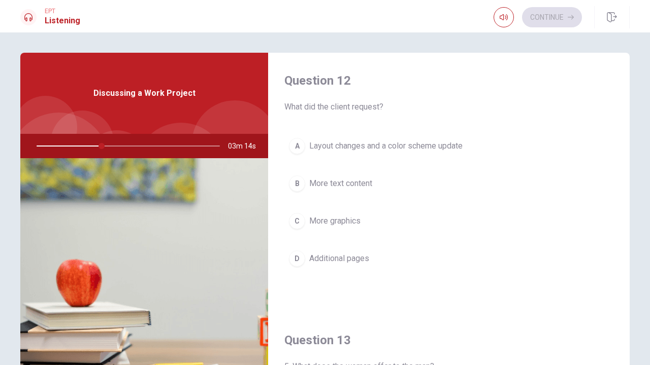
click at [299, 149] on div "A" at bounding box center [297, 146] width 16 height 16
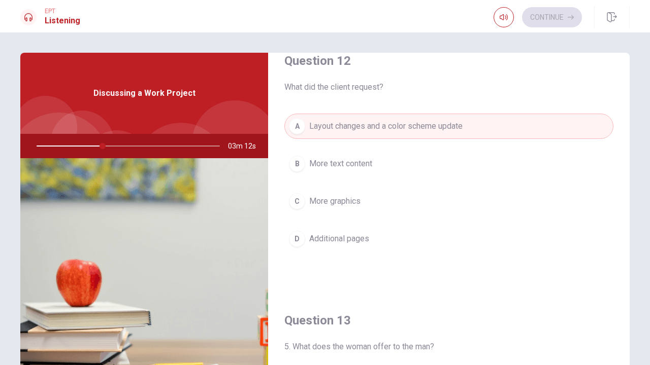
scroll to position [282, 0]
click at [296, 200] on div "C" at bounding box center [297, 200] width 16 height 16
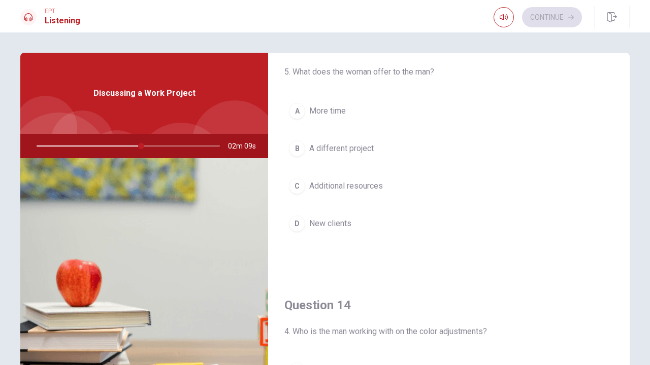
scroll to position [559, 0]
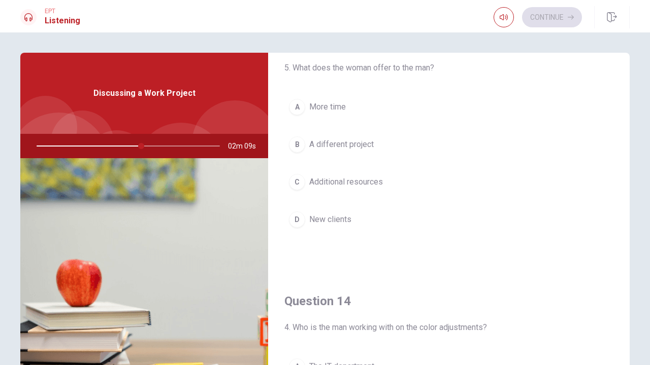
click at [298, 184] on div "C" at bounding box center [297, 182] width 16 height 16
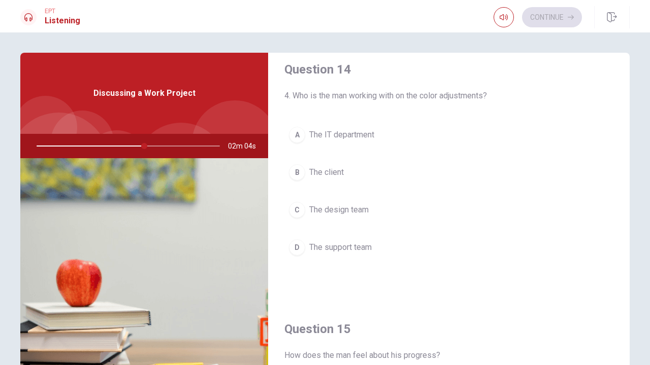
scroll to position [791, 0]
click at [296, 167] on div "B" at bounding box center [297, 173] width 16 height 16
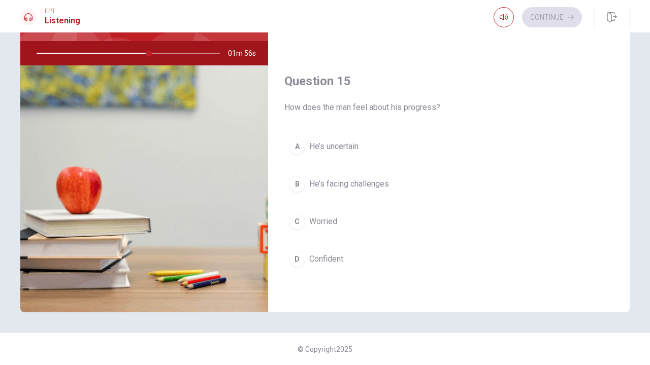
scroll to position [93, 0]
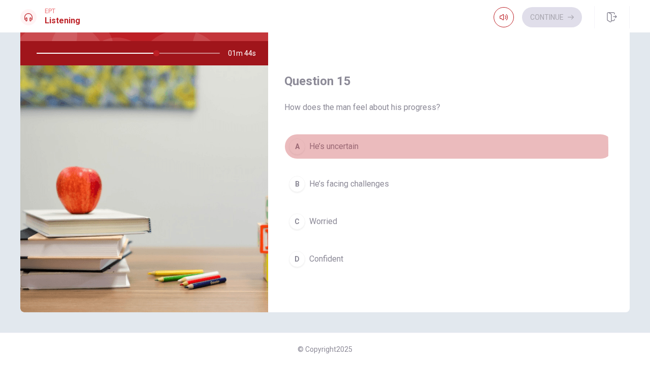
click at [290, 149] on div "A" at bounding box center [297, 147] width 16 height 16
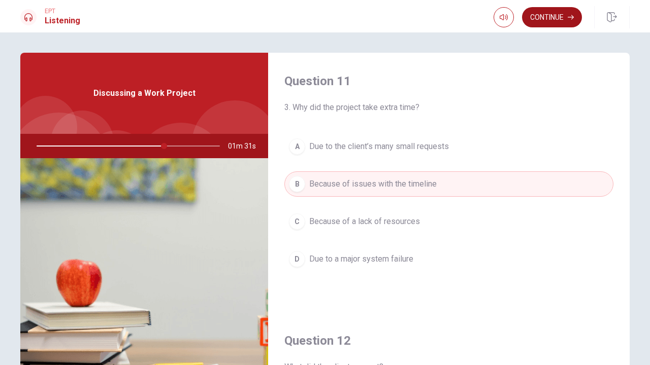
scroll to position [0, 0]
click at [547, 18] on button "Continue" at bounding box center [552, 17] width 60 height 20
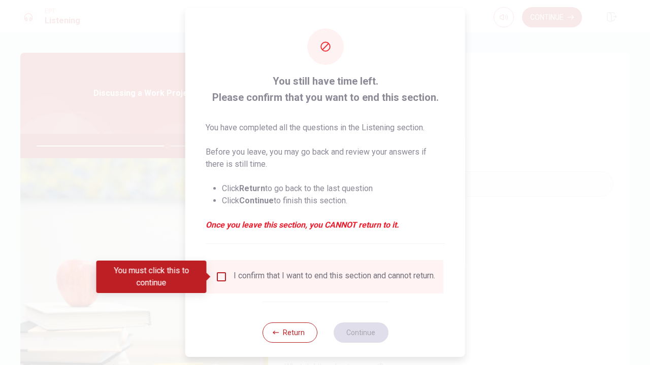
click at [221, 278] on input "You must click this to continue" at bounding box center [221, 277] width 12 height 12
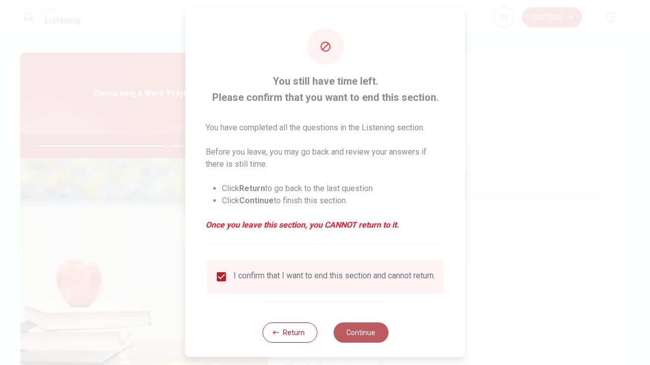
click at [340, 341] on button "Continue" at bounding box center [360, 333] width 55 height 20
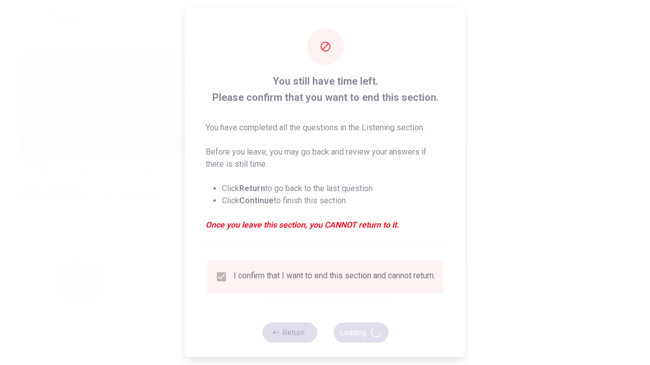
type input "73"
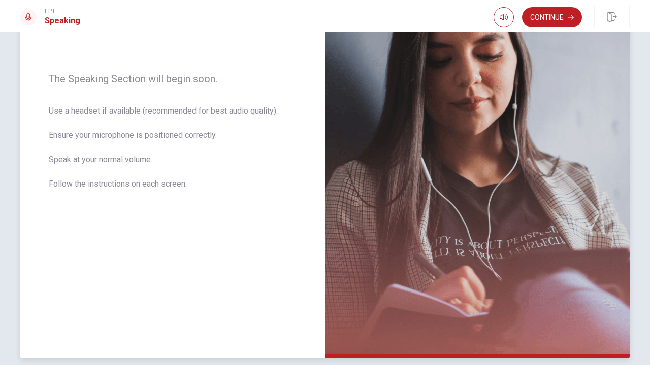
scroll to position [137, 0]
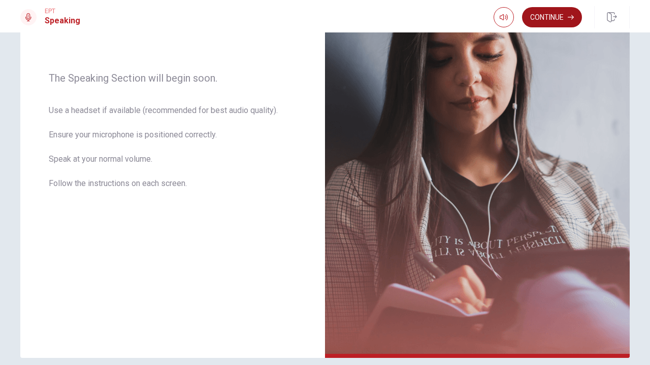
click at [533, 21] on button "Continue" at bounding box center [552, 17] width 60 height 20
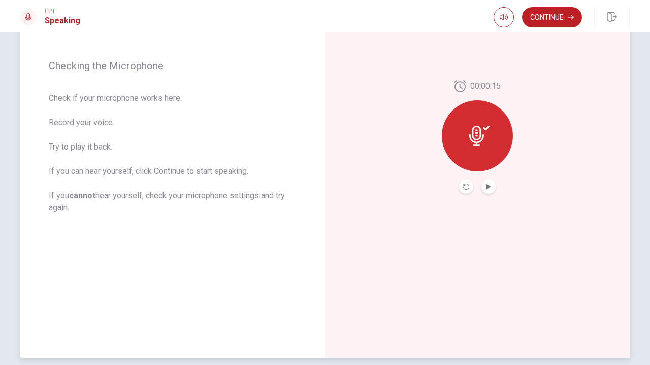
click at [491, 187] on button "Play Audio" at bounding box center [488, 187] width 14 height 14
click at [559, 21] on button "Continue" at bounding box center [552, 17] width 60 height 20
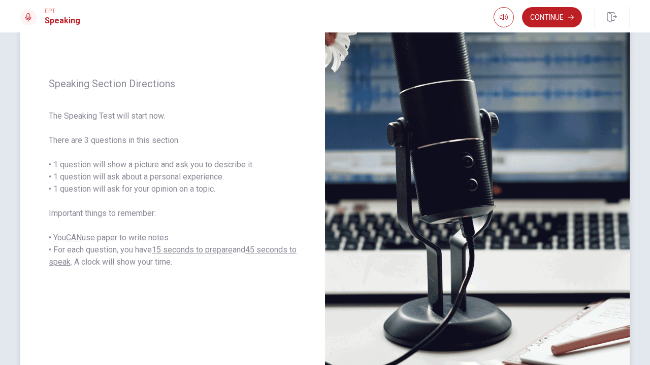
scroll to position [80, 0]
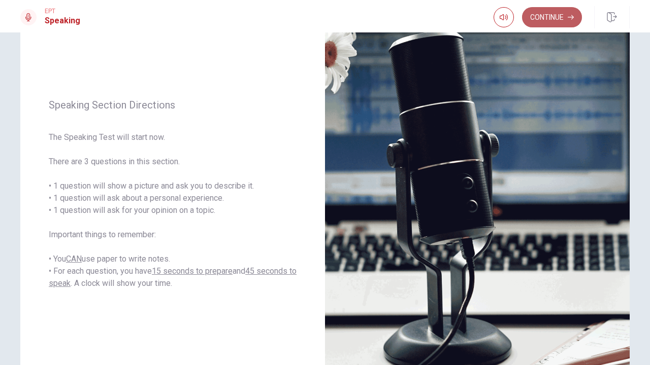
click at [543, 22] on button "Continue" at bounding box center [552, 17] width 60 height 20
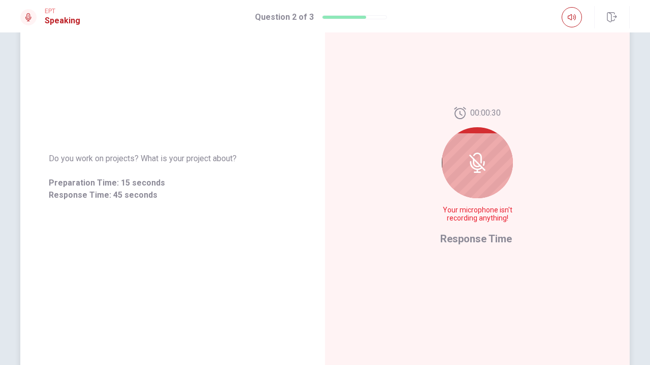
scroll to position [97, 0]
click at [480, 161] on icon at bounding box center [477, 162] width 20 height 20
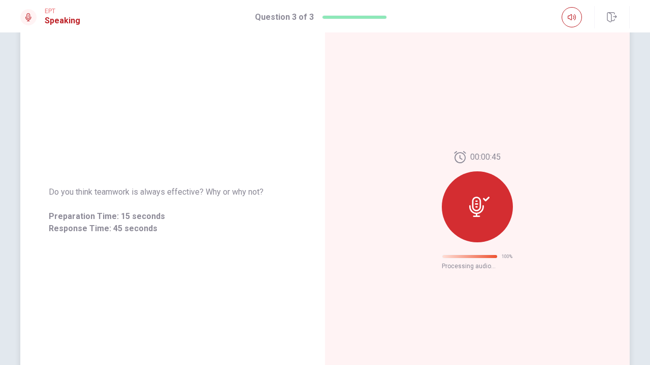
scroll to position [0, 0]
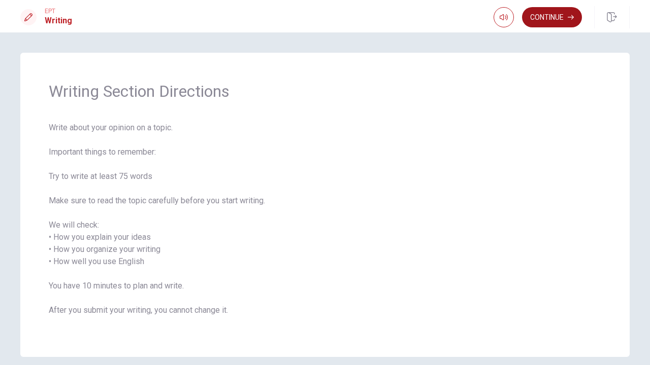
click at [558, 20] on button "Continue" at bounding box center [552, 17] width 60 height 20
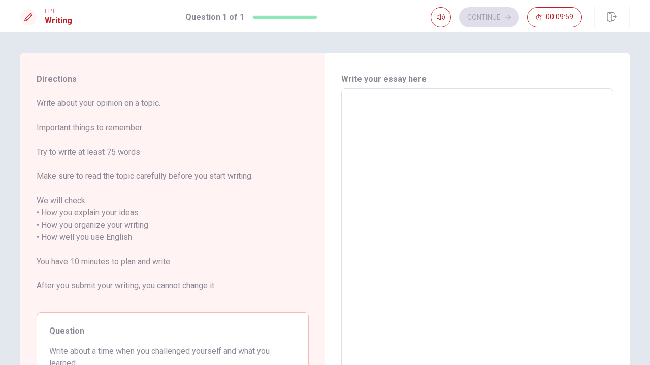
click at [375, 119] on textarea at bounding box center [477, 238] width 258 height 282
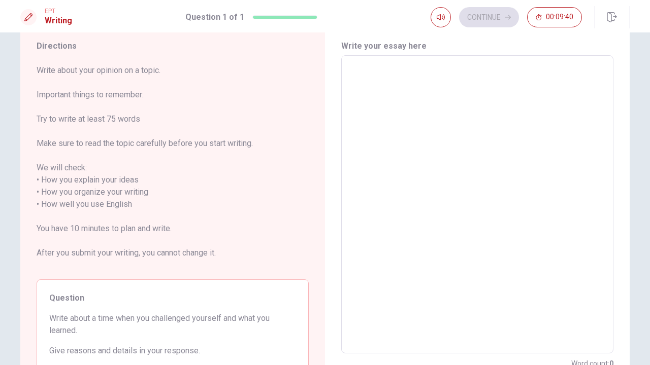
scroll to position [33, 0]
type textarea "i"
type textarea "x"
type textarea "I"
type textarea "x"
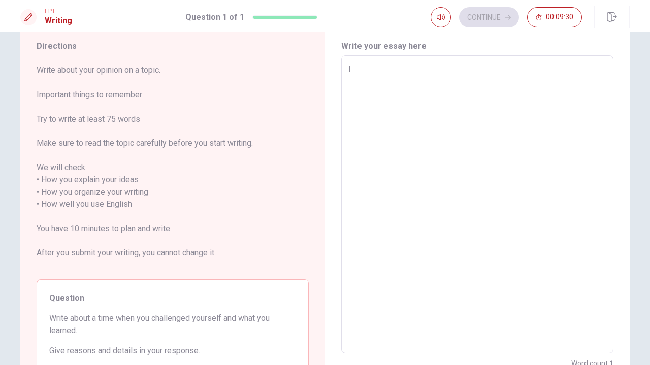
type textarea "I"
type textarea "x"
type textarea "I t"
type textarea "x"
type textarea "I th"
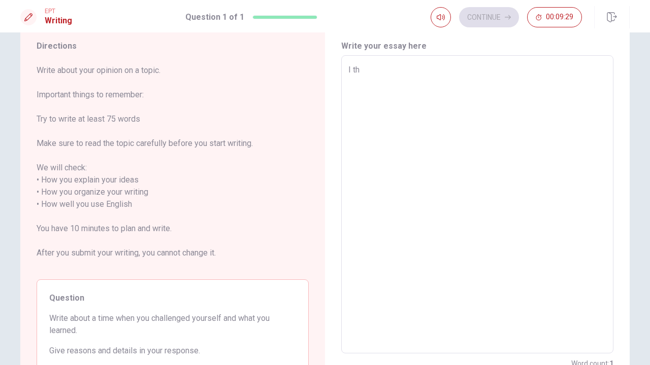
type textarea "x"
type textarea "I thi"
type textarea "x"
type textarea "I thin"
type textarea "x"
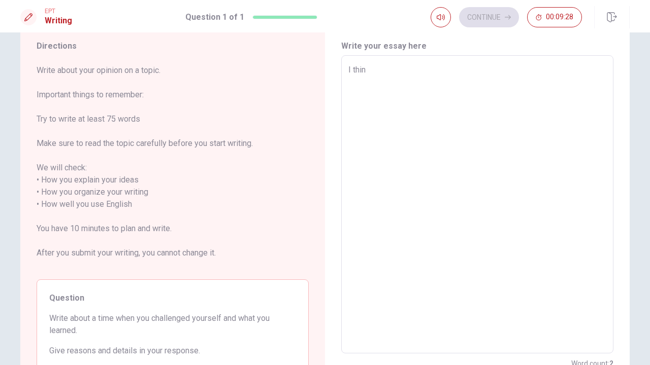
type textarea "I think"
type textarea "x"
type textarea "I think"
type textarea "x"
type textarea "I think t"
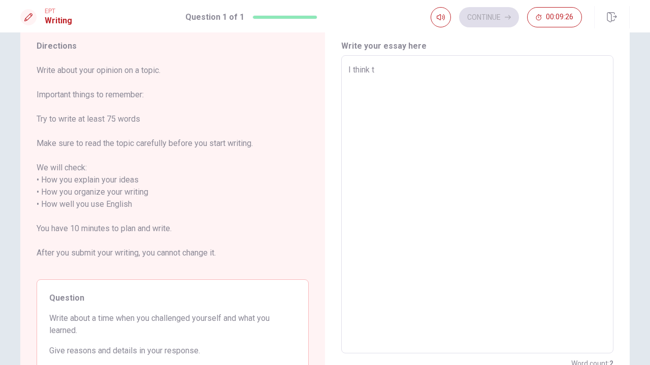
type textarea "x"
type textarea "I think th"
type textarea "x"
type textarea "I think tha"
type textarea "x"
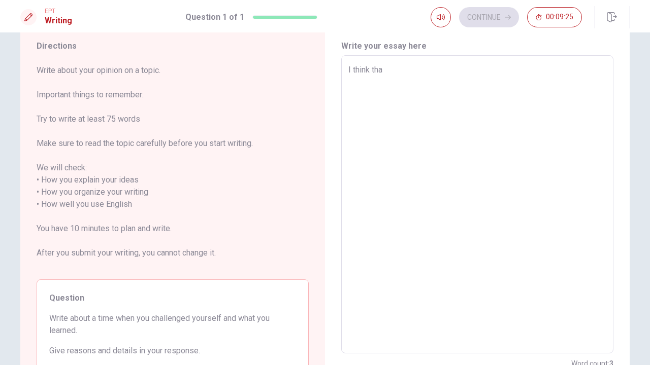
type textarea "I think that"
type textarea "x"
type textarea "I think that"
type textarea "x"
type textarea "I think that"
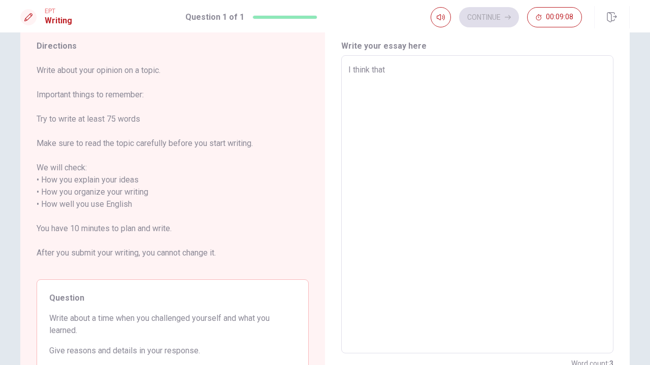
type textarea "x"
type textarea "I think tha"
type textarea "x"
type textarea "I think th"
type textarea "x"
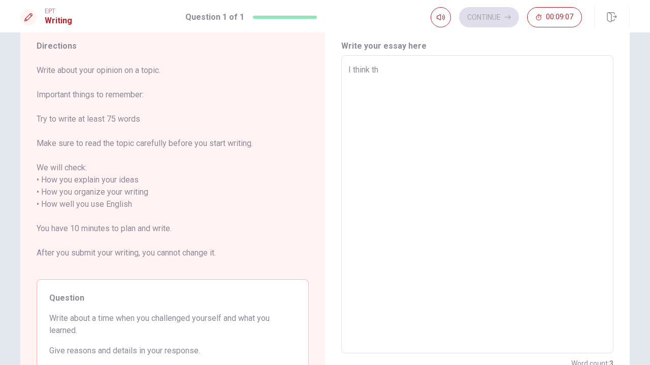
type textarea "I think t"
type textarea "x"
type textarea "I think"
type textarea "x"
type textarea "I think"
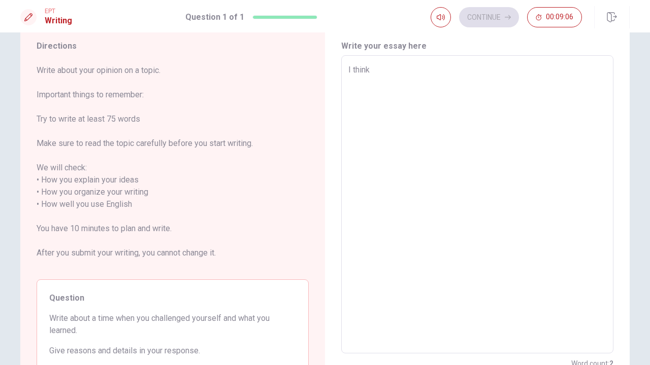
type textarea "x"
type textarea "I thin"
type textarea "x"
type textarea "I thi"
type textarea "x"
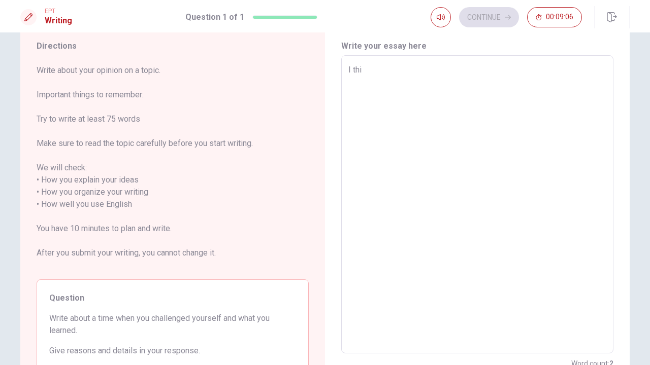
type textarea "I th"
type textarea "x"
type textarea "I t"
type textarea "x"
type textarea "I"
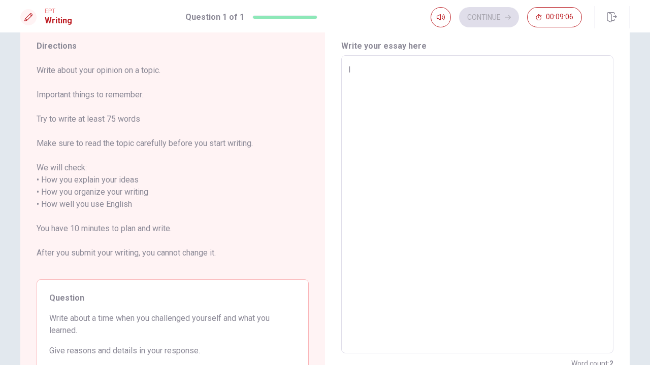
type textarea "x"
type textarea "I a"
type textarea "x"
type textarea "I ag"
type textarea "x"
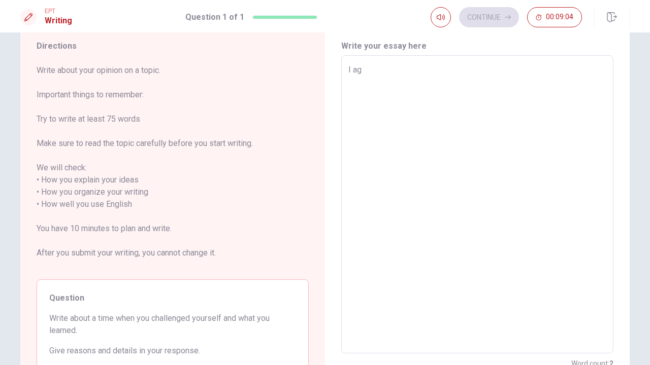
type textarea "I agr"
type textarea "x"
type textarea "I agre"
type textarea "x"
type textarea "I agree"
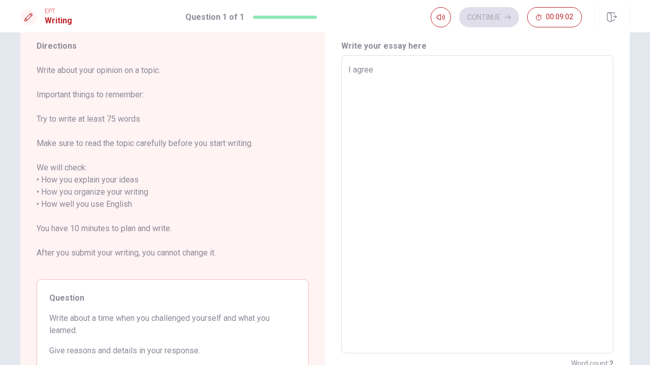
type textarea "x"
type textarea "I agre"
type textarea "x"
type textarea "I agr"
type textarea "x"
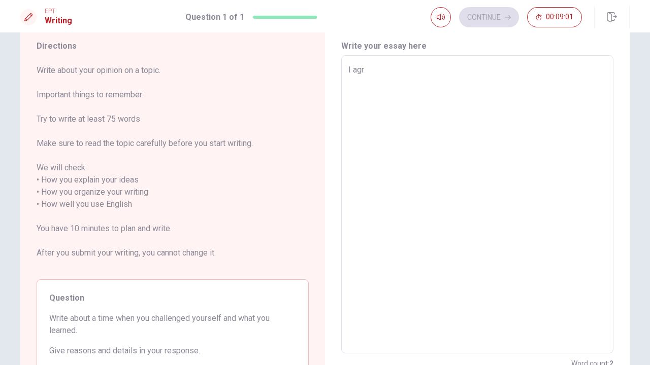
type textarea "I ag"
type textarea "x"
type textarea "I a"
type textarea "x"
type textarea "I"
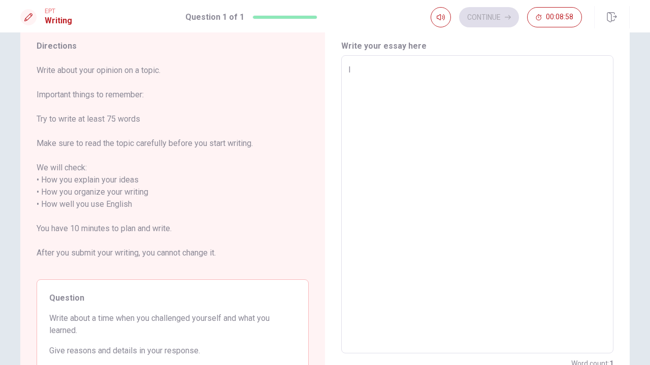
type textarea "x"
type textarea "I t"
type textarea "x"
type textarea "I th"
type textarea "x"
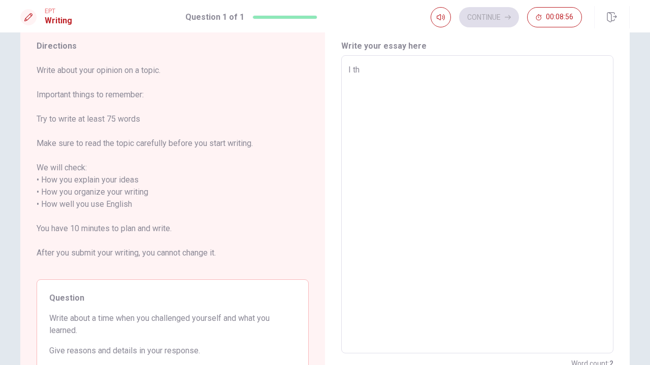
type textarea "I thi"
type textarea "x"
type textarea "I thik"
type textarea "x"
type textarea "I thi"
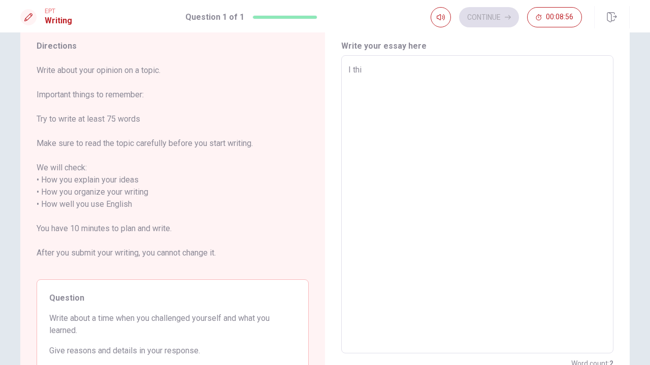
type textarea "x"
type textarea "I thin"
type textarea "x"
type textarea "I think"
type textarea "x"
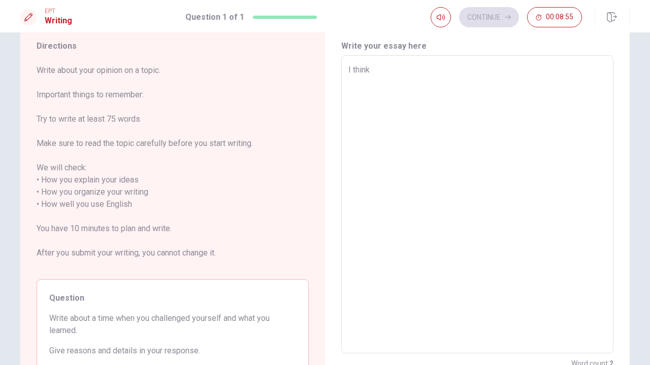
type textarea "I think"
type textarea "x"
type textarea "I think t"
type textarea "x"
type textarea "I think th"
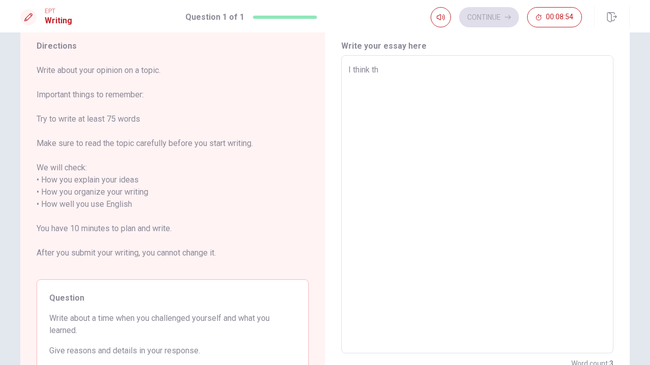
type textarea "x"
type textarea "I think tha"
type textarea "x"
type textarea "I think that"
type textarea "x"
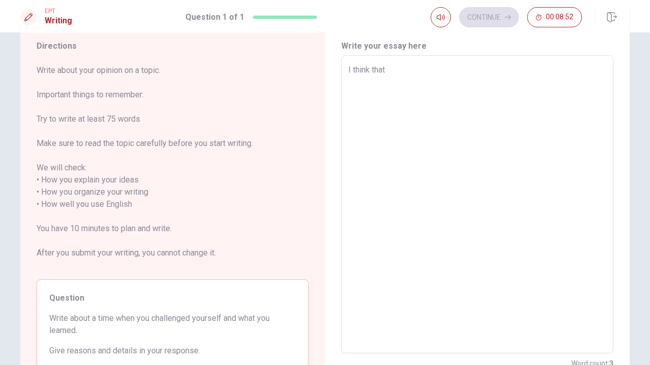
type textarea "I think that"
type textarea "x"
type textarea "I think that p"
type textarea "x"
type textarea "I think that"
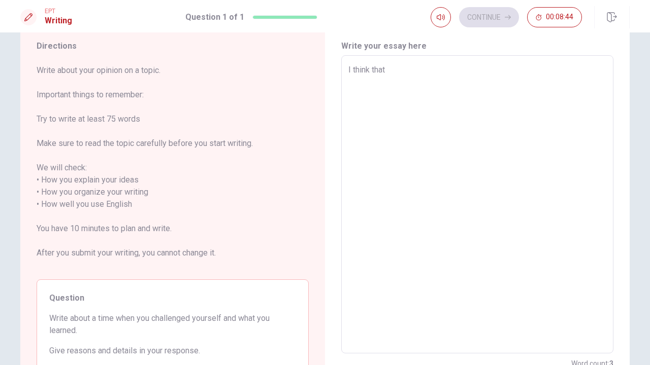
type textarea "x"
type textarea "I think that w"
type textarea "x"
type textarea "I think that wr"
type textarea "x"
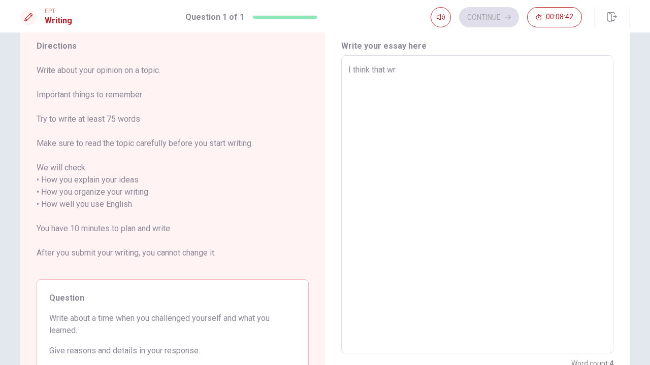
type textarea "I think that wri"
type textarea "x"
type textarea "I think that writ"
type textarea "x"
type textarea "I think that write"
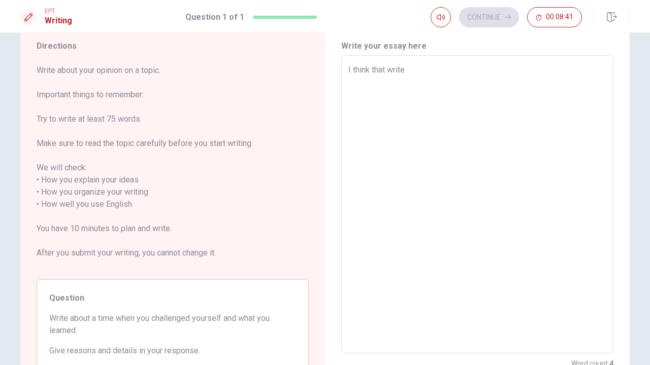
type textarea "x"
type textarea "I think that write"
type textarea "x"
type textarea "I think that write a"
type textarea "x"
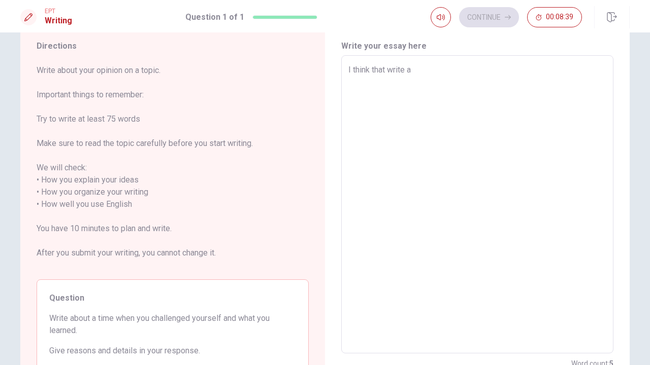
type textarea "I think that write ab"
type textarea "x"
type textarea "I think that write abo"
type textarea "x"
type textarea "I think that write aboy"
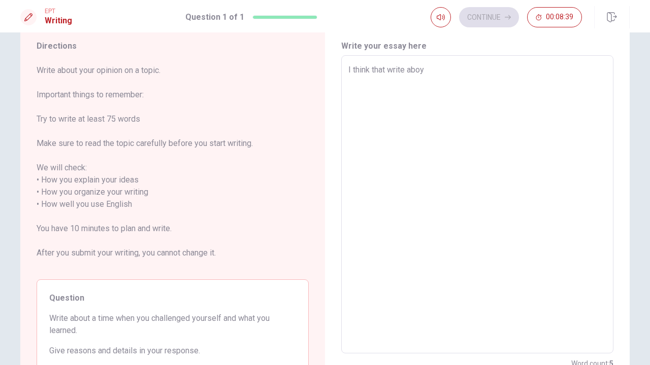
type textarea "x"
type textarea "I think that write abo"
type textarea "x"
type textarea "I think that write abou"
type textarea "x"
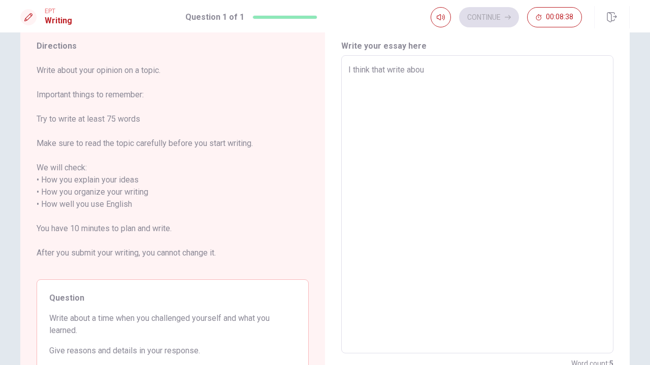
type textarea "I think that write about"
type textarea "x"
type textarea "I think that write about"
type textarea "x"
type textarea "I think that write about a"
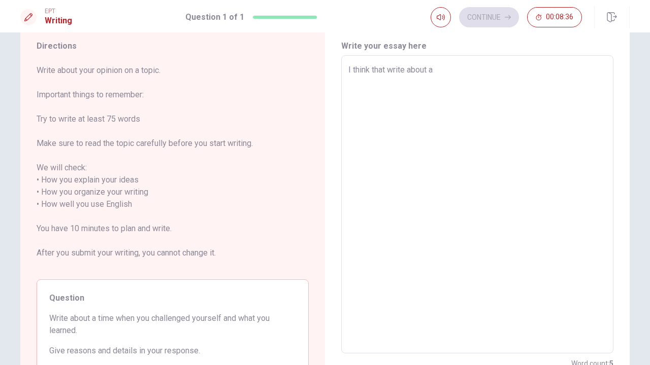
type textarea "x"
type textarea "I think that write about a"
type textarea "x"
type textarea "I think that write about a t"
type textarea "x"
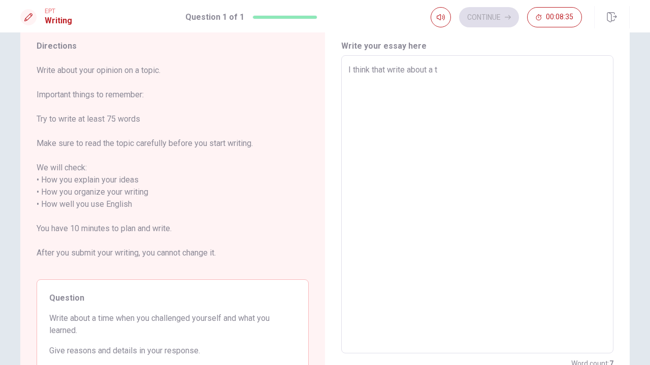
type textarea "I think that write about a ti"
type textarea "x"
type textarea "I think that write about a [PERSON_NAME]"
type textarea "x"
type textarea "I think that write about a time"
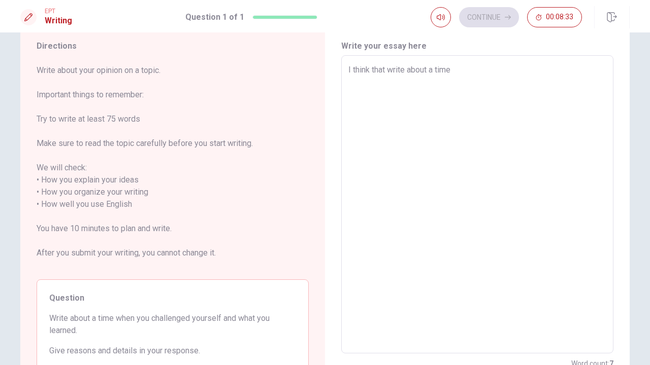
type textarea "x"
type textarea "I think that write about a time"
type textarea "x"
type textarea "I think that write about a time w"
type textarea "x"
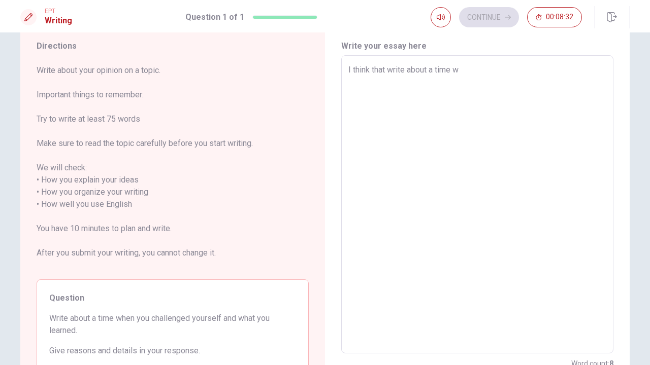
type textarea "I think that write about a time wh"
type textarea "x"
type textarea "I think that write about a time whe"
type textarea "x"
type textarea "I think that write about a time when"
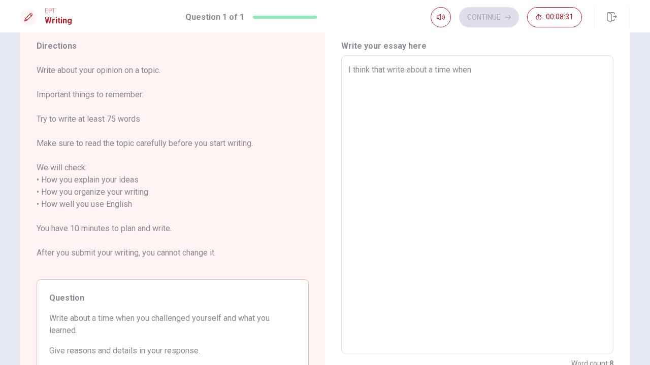
type textarea "x"
type textarea "I think that write about a time when"
type textarea "x"
type textarea "I think that write about a time when y"
type textarea "x"
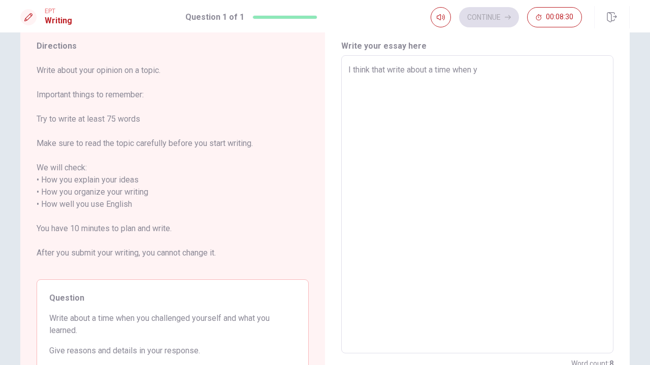
type textarea "I think that write about a time when yo"
type textarea "x"
type textarea "I think that write about a time when you"
type textarea "x"
type textarea "I think that write about a time when you"
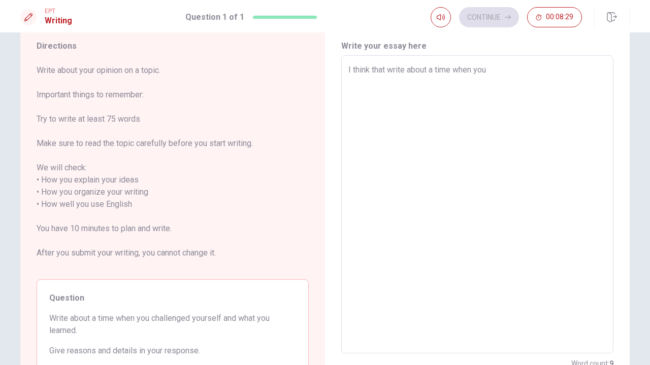
type textarea "x"
type textarea "I think that write about a time when you c"
type textarea "x"
type textarea "I think that write about a time when you ch"
type textarea "x"
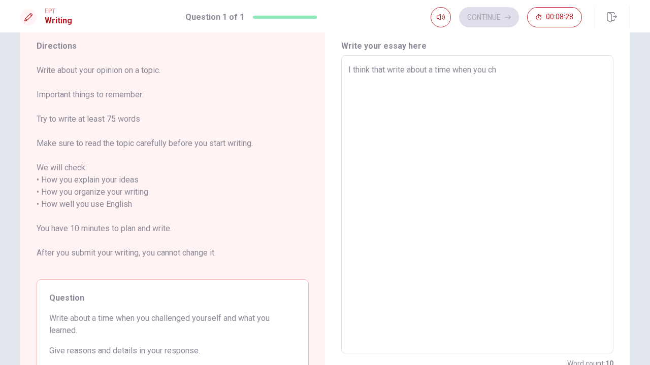
type textarea "I think that write about a time when you cha"
type textarea "x"
type textarea "I think that write about a time when you chal"
type textarea "x"
type textarea "I think that write about a time when you chall"
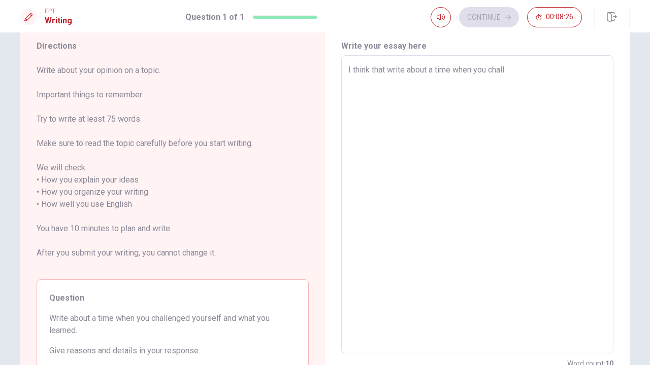
type textarea "x"
type textarea "I think that write about a time when you challe"
type textarea "x"
type textarea "I think that write about a time when you [PERSON_NAME]"
type textarea "x"
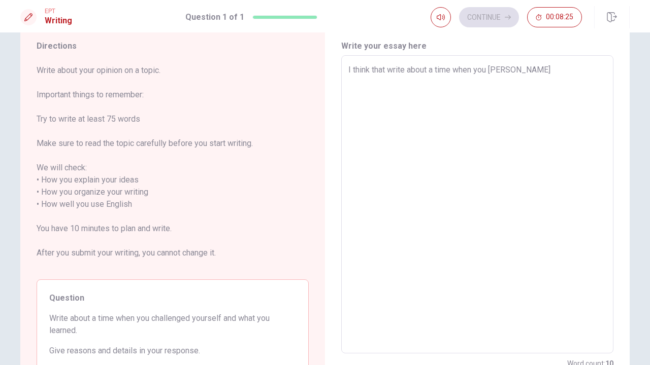
type textarea "I think that write about a time when you challeng"
type textarea "x"
type textarea "I think that write about a time when you challenge"
type textarea "x"
type textarea "I think that write about a time when you challenged"
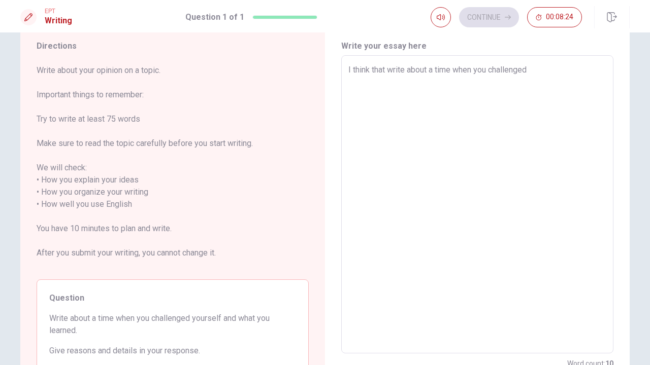
type textarea "x"
type textarea "I think that write about a time when you challenged"
type textarea "x"
type textarea "I think that write about a time when you challenged y"
type textarea "x"
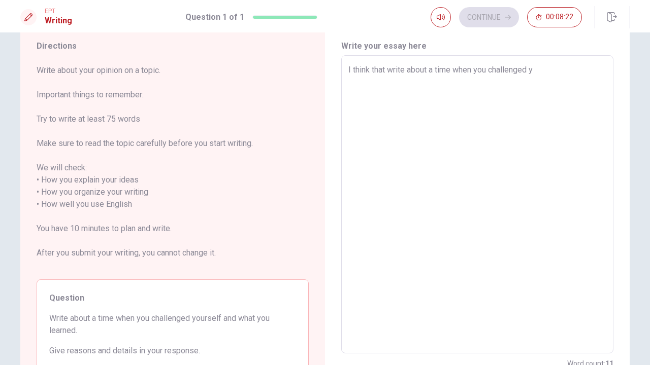
type textarea "I think that write about a time when you challenged yo"
type textarea "x"
type textarea "I think that write about a time when you challenged you"
type textarea "x"
type textarea "I think that write about a time when you challenged your"
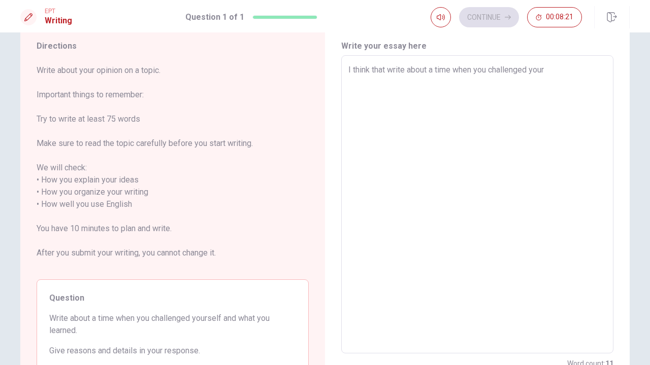
type textarea "x"
type textarea "I think that write about a time when you challenged yours"
type textarea "x"
type textarea "I think that write about a time when you challenged yourse"
type textarea "x"
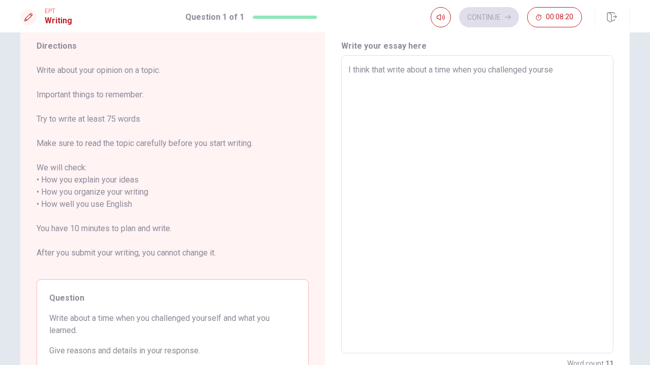
type textarea "I think that write about a time when you challenged yoursel"
type textarea "x"
type textarea "I think that write about a time when you challenged yourself"
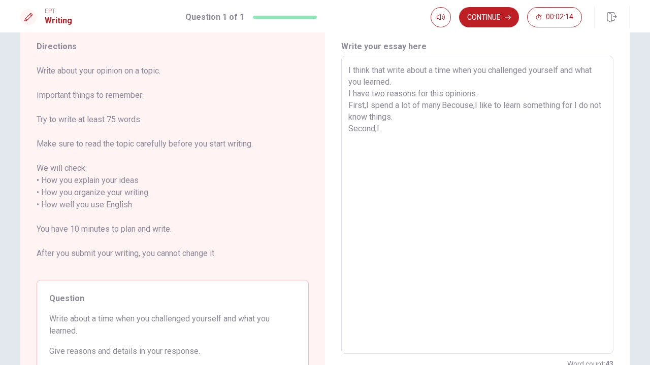
scroll to position [38, 0]
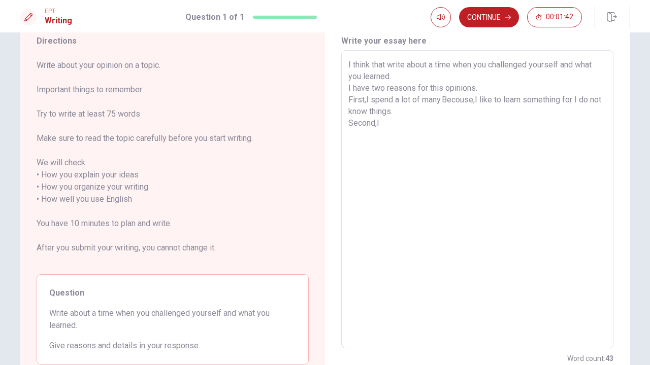
click at [496, 87] on textarea "I think that write about a time when you challenged yourself and what you learn…" at bounding box center [477, 200] width 258 height 282
click at [404, 124] on textarea "I think that write about a time when you challenged yourself and what you learn…" at bounding box center [477, 200] width 258 height 282
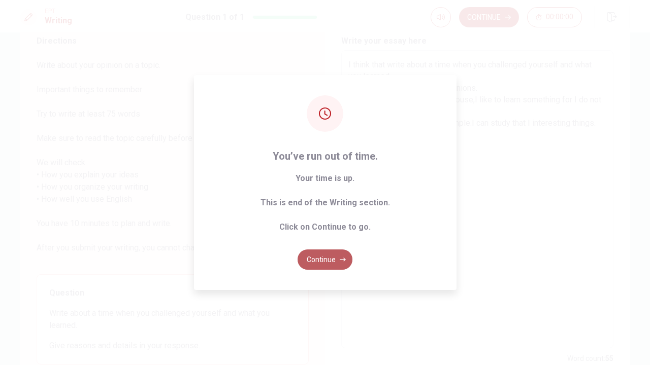
click at [327, 254] on button "Continue" at bounding box center [324, 260] width 55 height 20
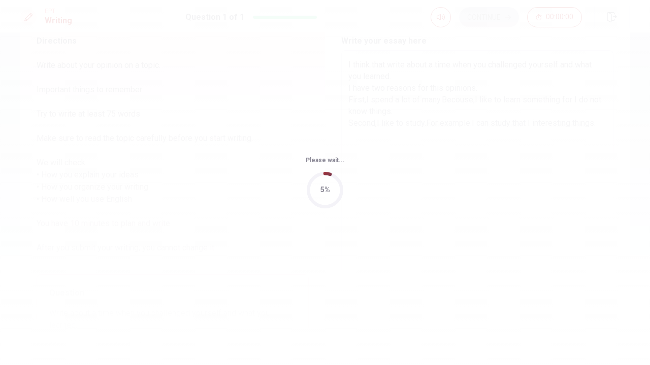
scroll to position [0, 0]
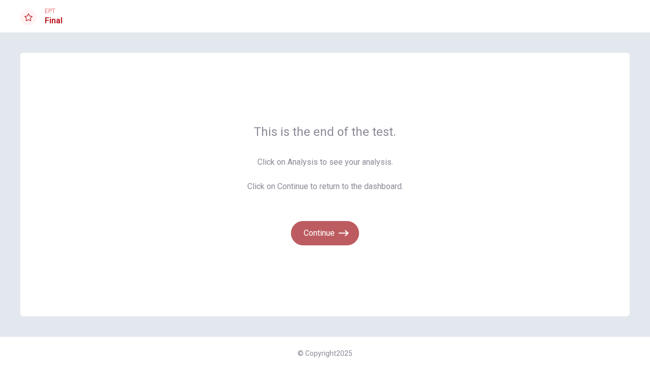
click at [306, 233] on button "Continue" at bounding box center [325, 233] width 68 height 24
